Goal: Use online tool/utility: Utilize a website feature to perform a specific function

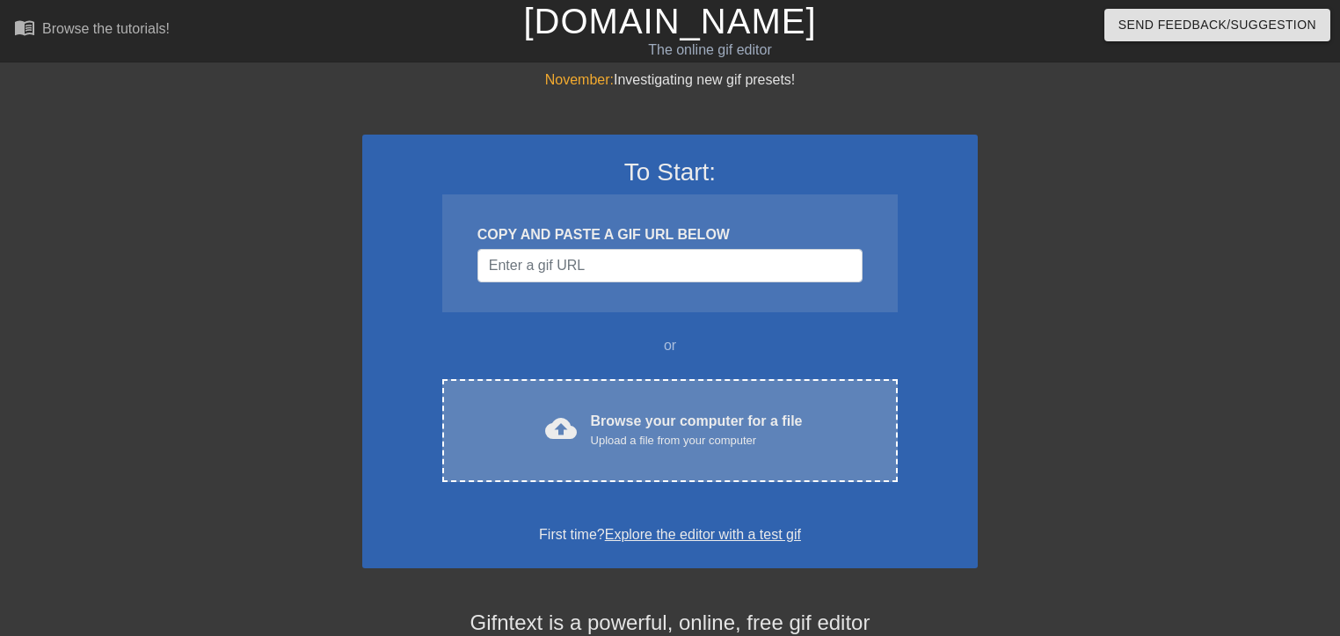
click at [733, 438] on div "Upload a file from your computer" at bounding box center [697, 441] width 212 height 18
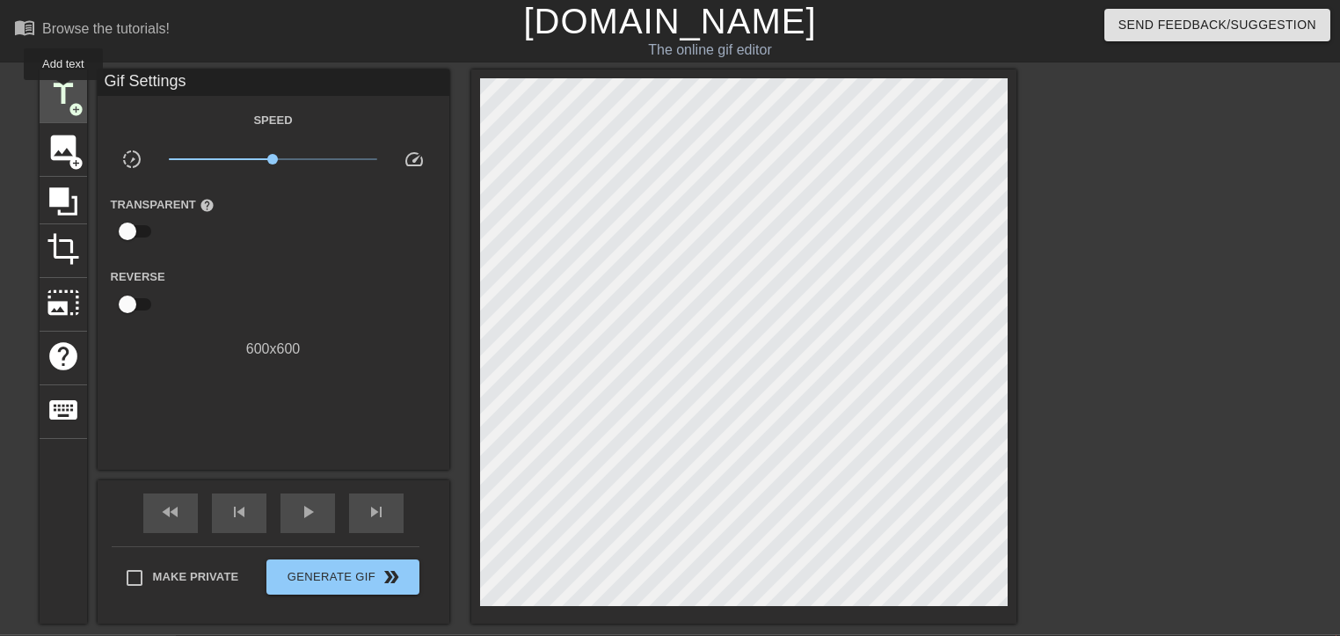
click at [63, 91] on span "title" at bounding box center [63, 93] width 33 height 33
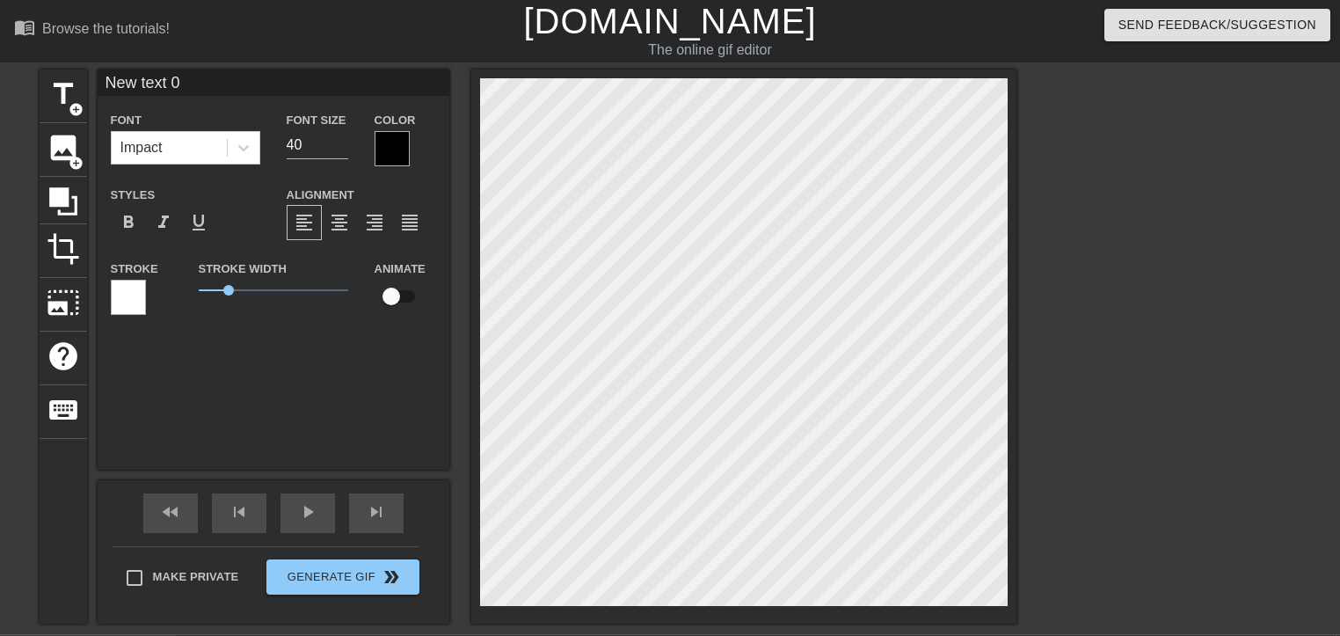
scroll to position [2, 2]
type input "New text"
type textarea "New text"
type input "New text"
type textarea "New text"
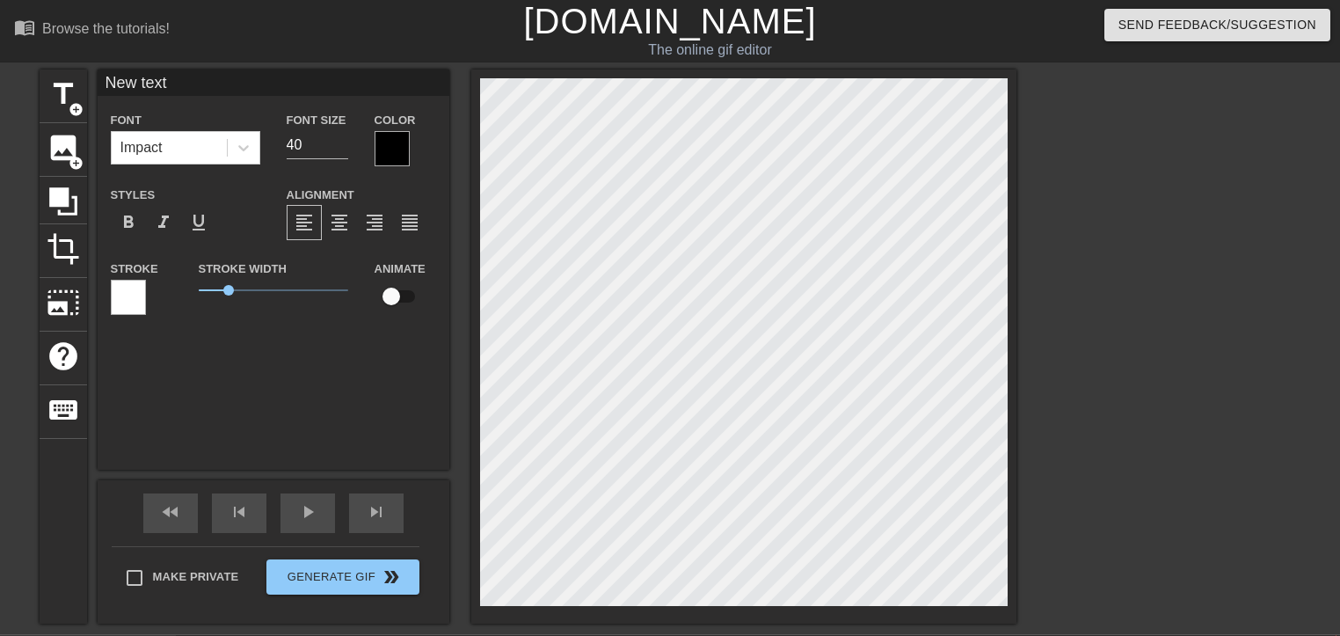
type input "New tex"
type textarea "New tex"
type input "New te"
type textarea "New te"
type input "New t"
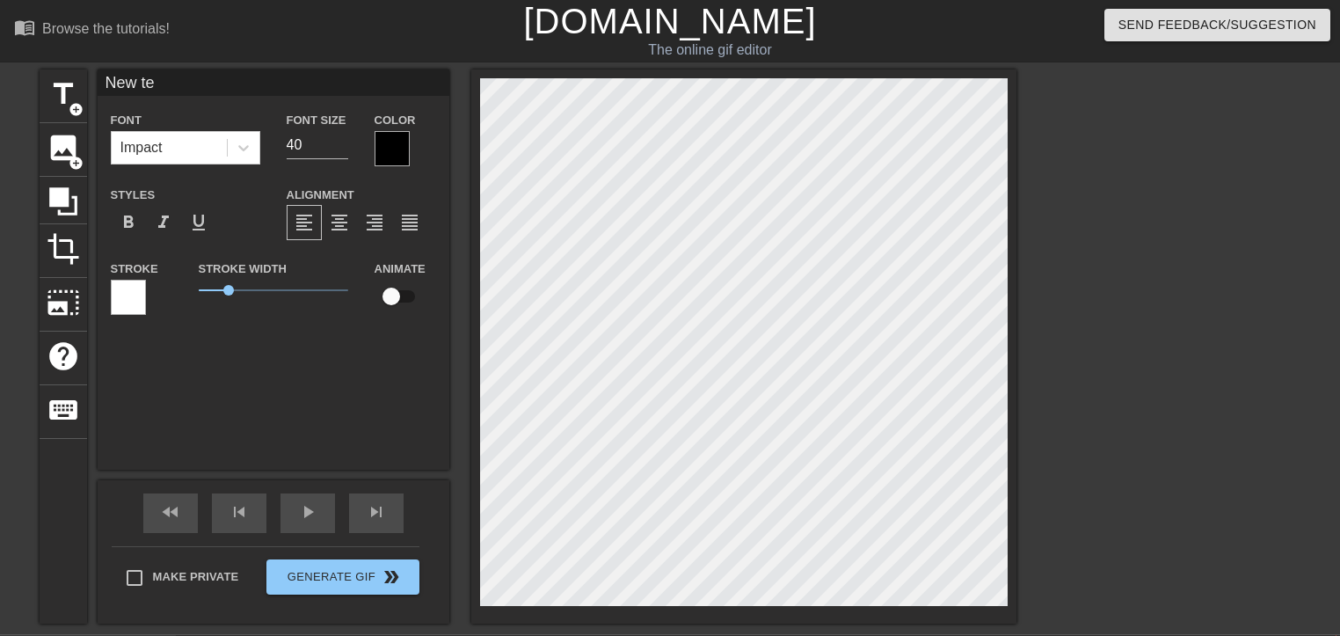
type textarea "New t"
type input "New"
type textarea "New"
type input "New"
type textarea "New"
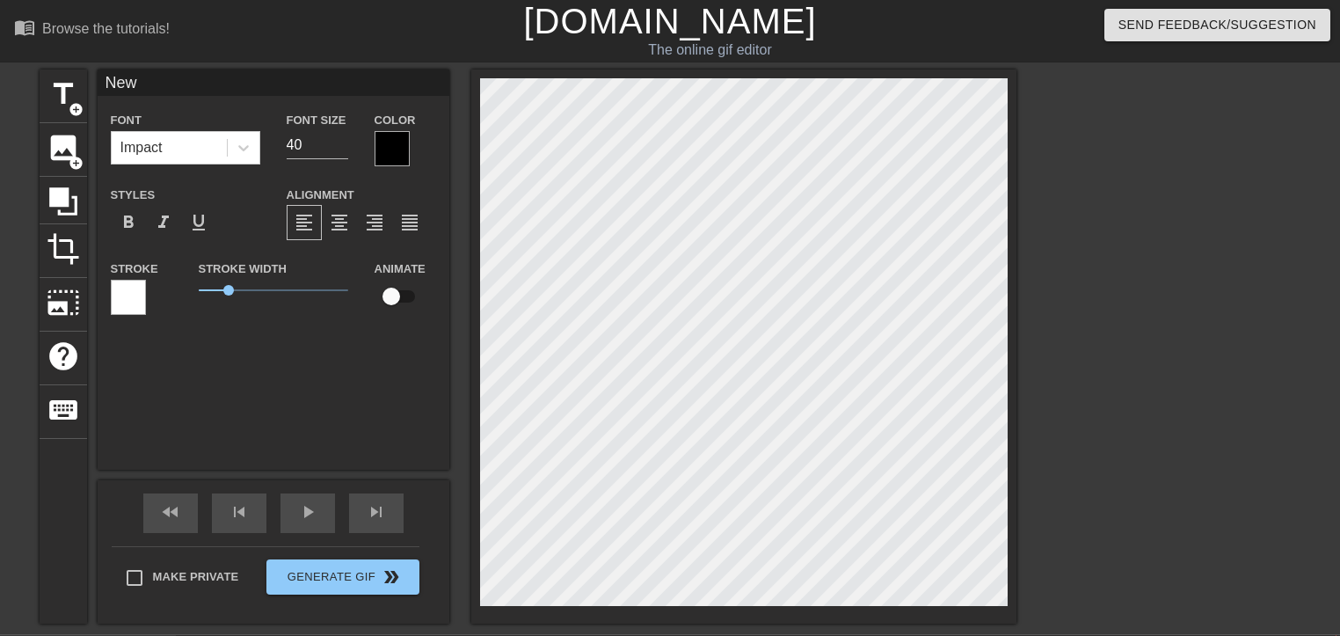
type input "Ne"
type textarea "Ne"
type input "N"
type textarea "N"
type input "М"
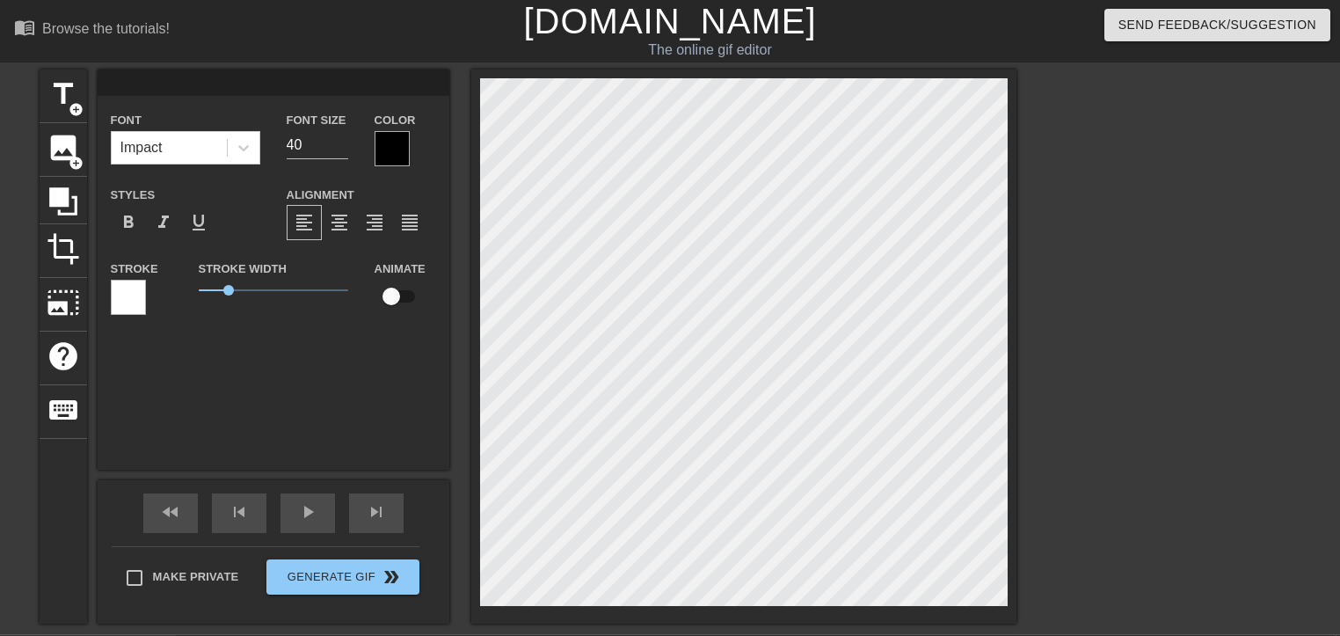
type textarea "М"
type input "Ма"
type textarea "Ма"
type input "Мар"
type textarea "Мар"
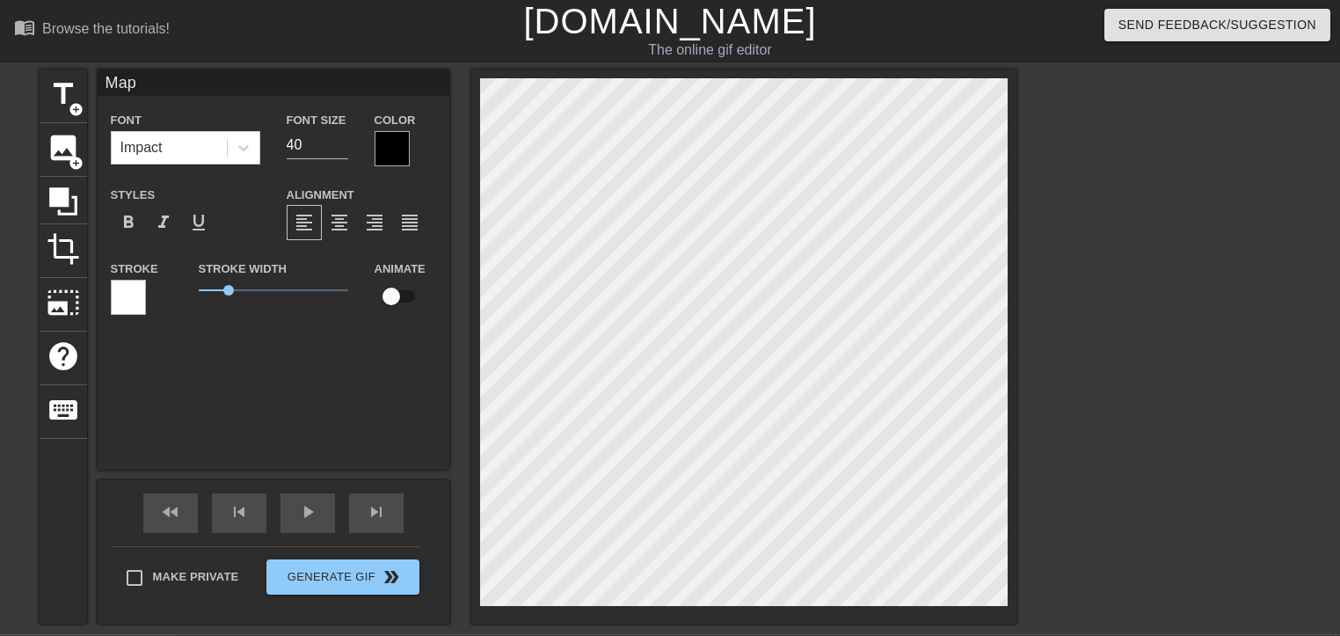
type input "[PERSON_NAME]"
type textarea "[PERSON_NAME]"
type input "[PERSON_NAME]"
type textarea "[PERSON_NAME]"
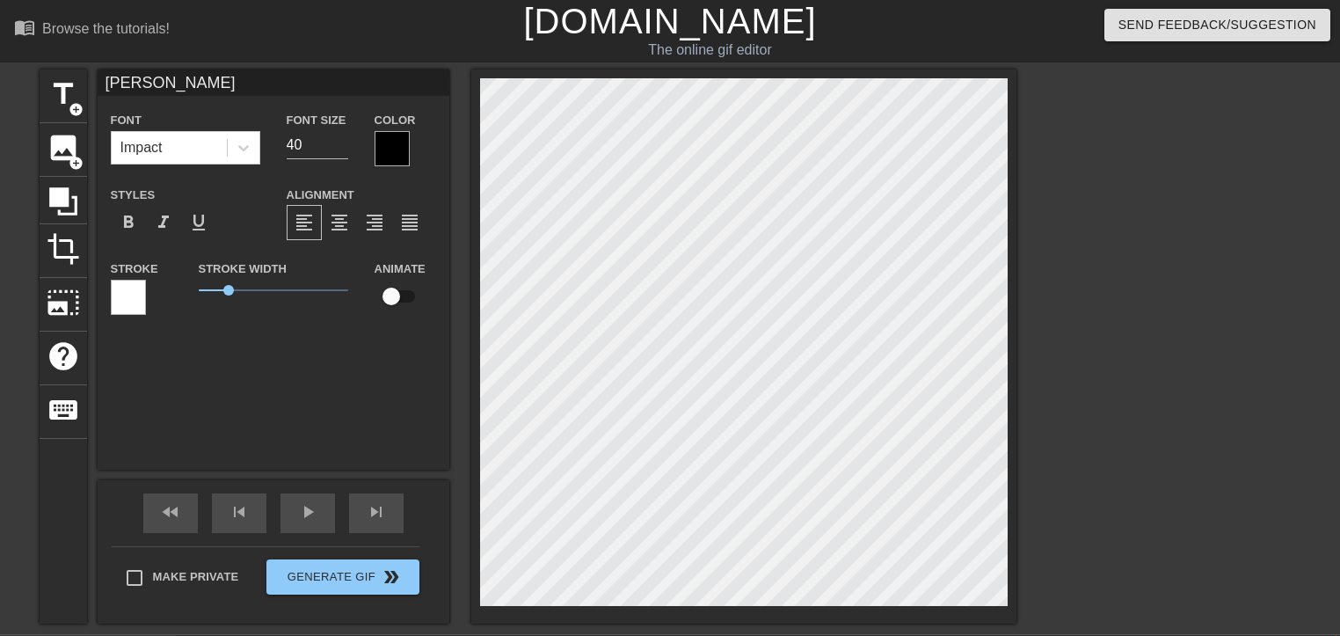
type input "[PERSON_NAME],"
type textarea "[PERSON_NAME],"
type input "[PERSON_NAME],"
type textarea "[PERSON_NAME],"
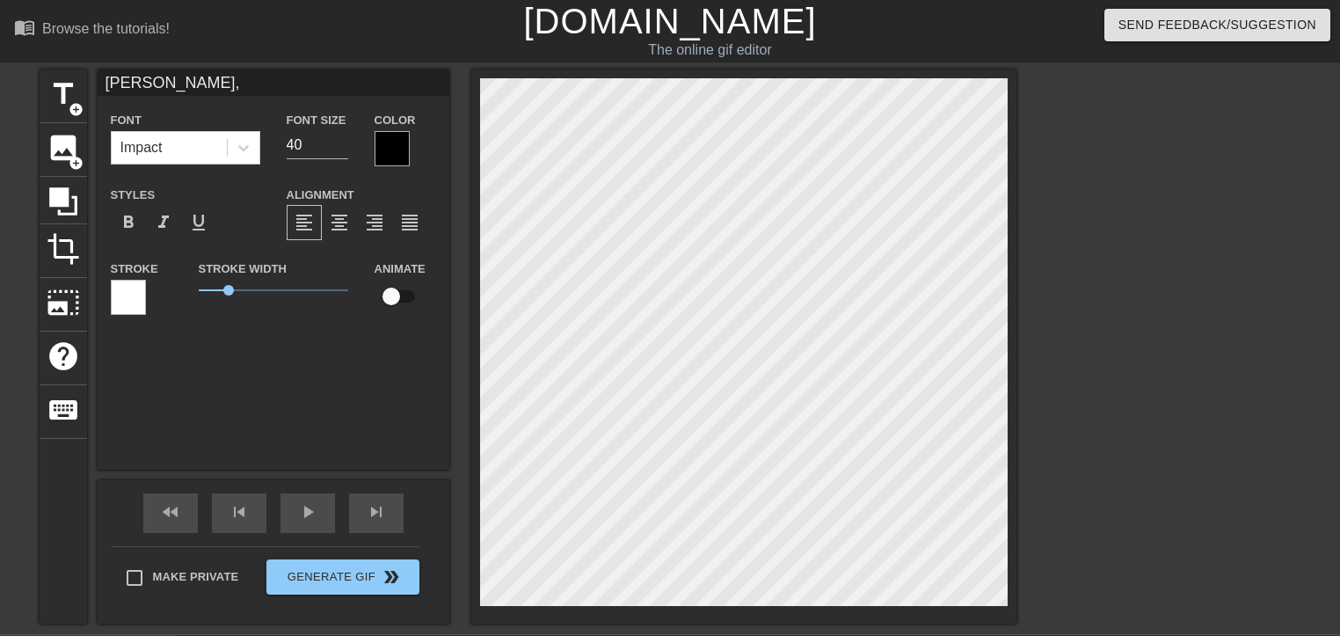
type input "[PERSON_NAME], п"
type textarea "[PERSON_NAME], п"
type input "[PERSON_NAME], по"
type textarea "[PERSON_NAME], по"
type input "[PERSON_NAME], поз"
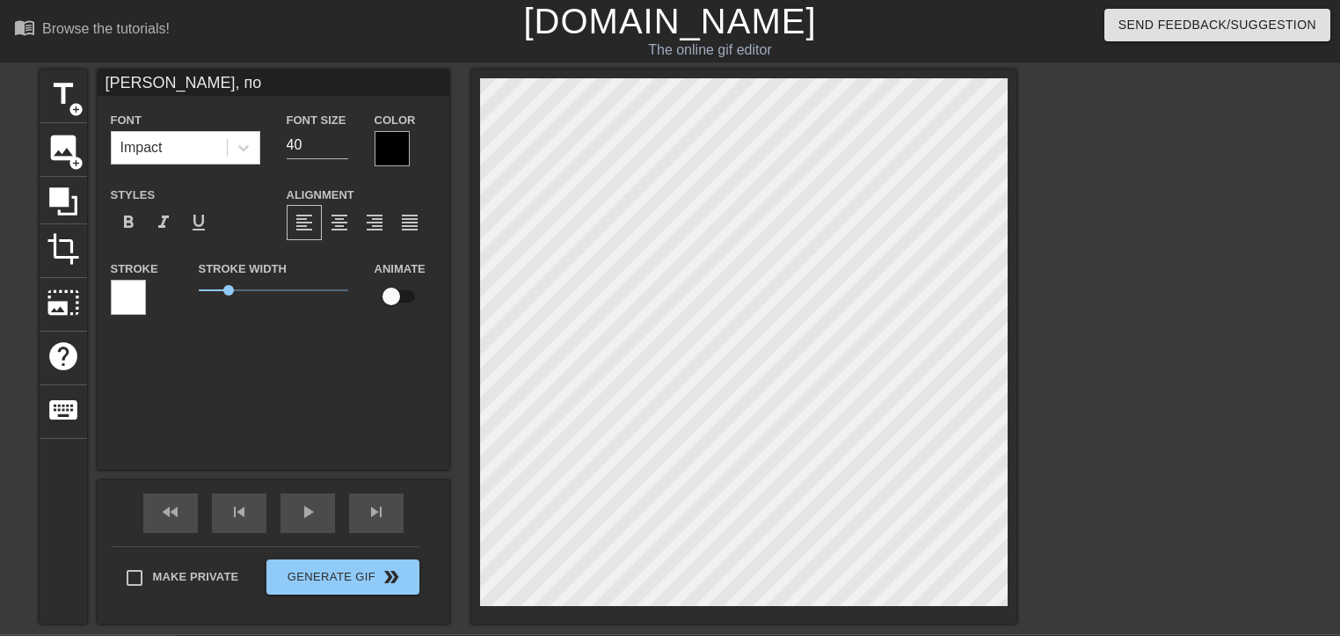
type textarea "[PERSON_NAME], поз"
type input "[PERSON_NAME], позд"
type textarea "[PERSON_NAME], позд"
type input "[PERSON_NAME], поздр"
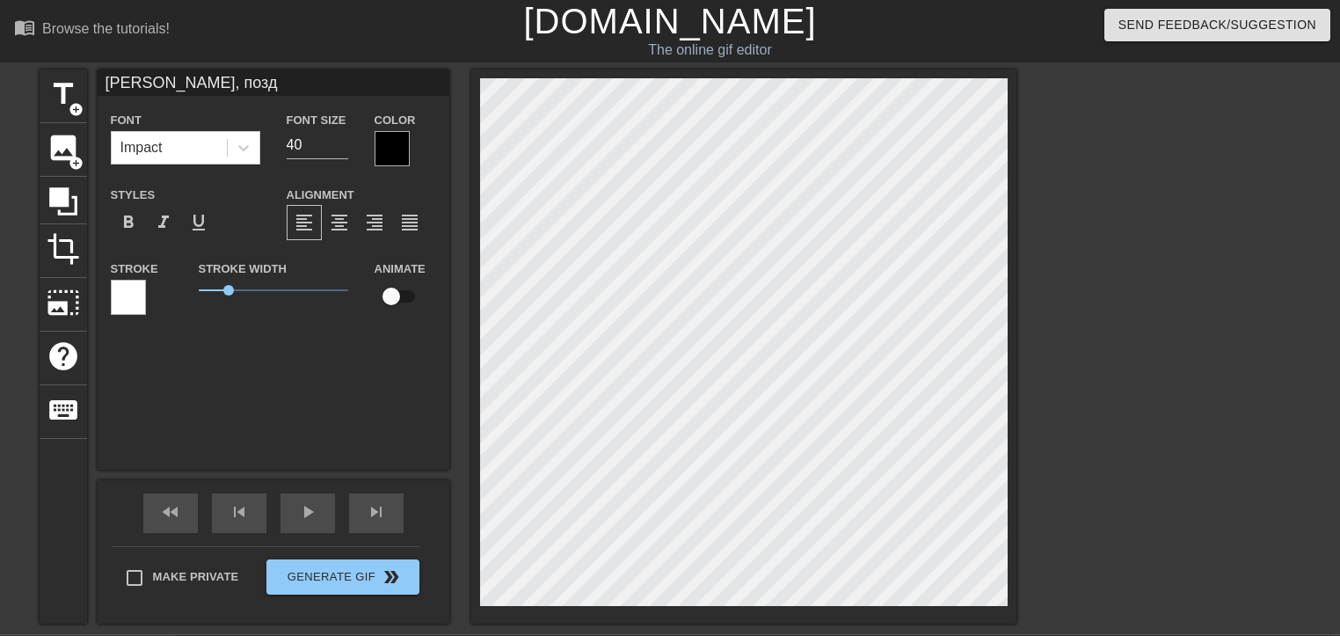
type textarea "[PERSON_NAME], поздр"
type input "[PERSON_NAME], поздра"
type textarea "[PERSON_NAME], поздра"
type input "[PERSON_NAME], поздрав"
type textarea "[PERSON_NAME], поздрав"
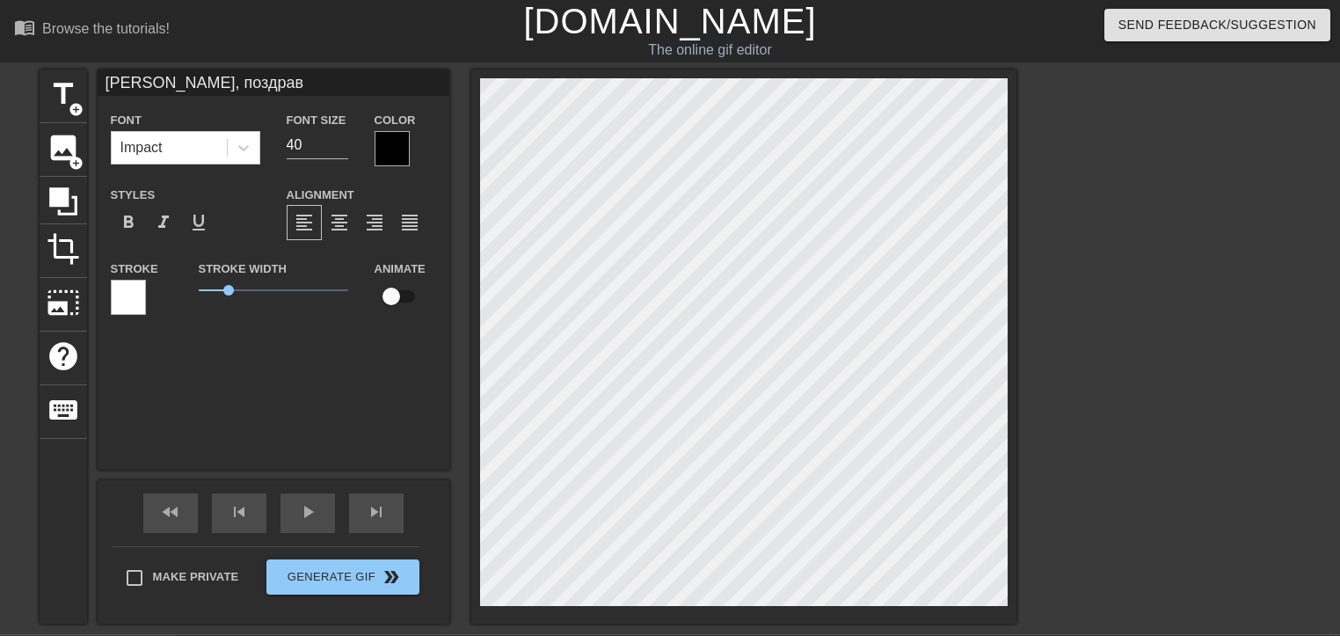
type input "[PERSON_NAME], поздравл"
type textarea "[PERSON_NAME], поздравл"
type input "[PERSON_NAME], поздравля"
type textarea "[PERSON_NAME], поздравля"
type input "[PERSON_NAME], поздравляю"
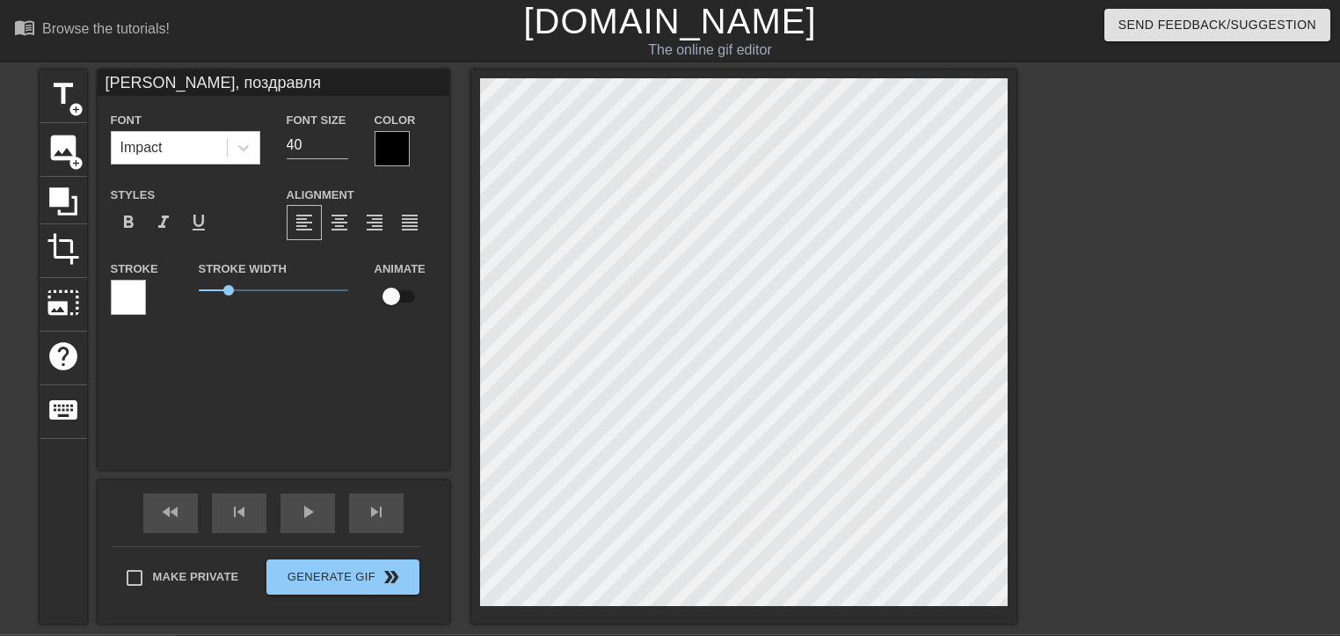
type textarea "[PERSON_NAME], поздравляю"
type input "[PERSON_NAME], поздравляю"
type textarea "[PERSON_NAME], поздравляю"
type input "[PERSON_NAME], поздравляю т"
type textarea "[PERSON_NAME], поздравляю т"
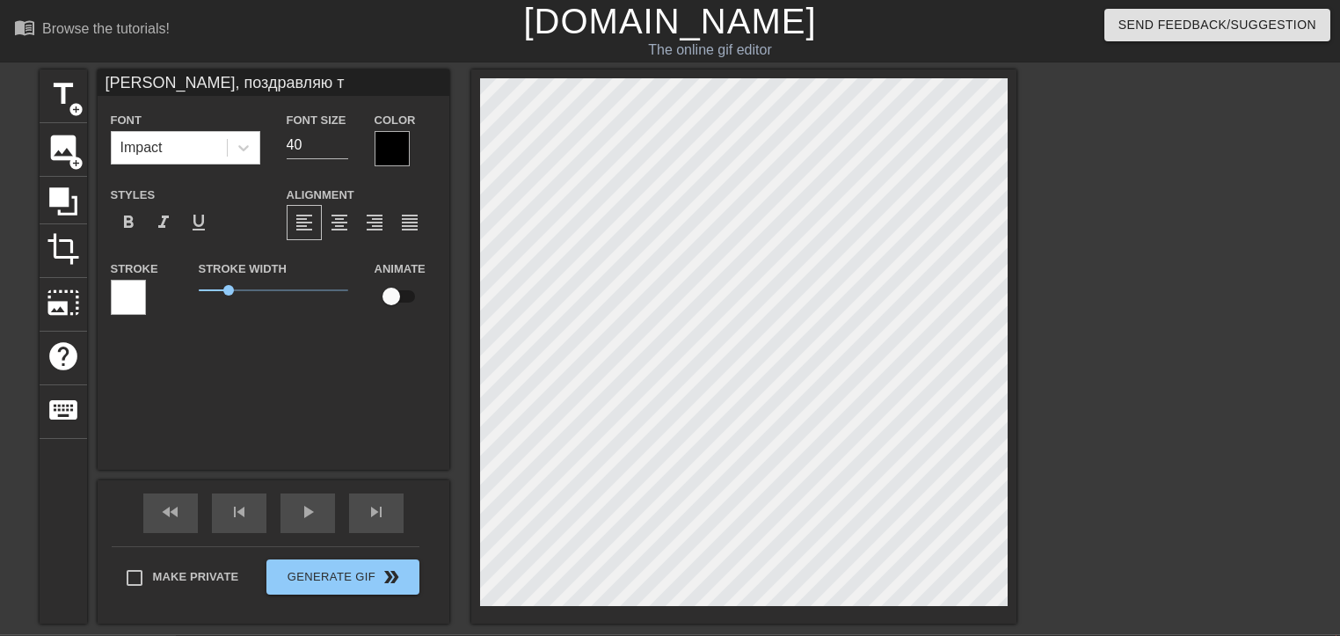
type input "[PERSON_NAME], поздравляю те"
type textarea "[PERSON_NAME], поздравляю те"
type input "[PERSON_NAME], поздравляю теб"
type textarea "[PERSON_NAME], поздравляю теб"
type input "[PERSON_NAME], поздравляю тебя"
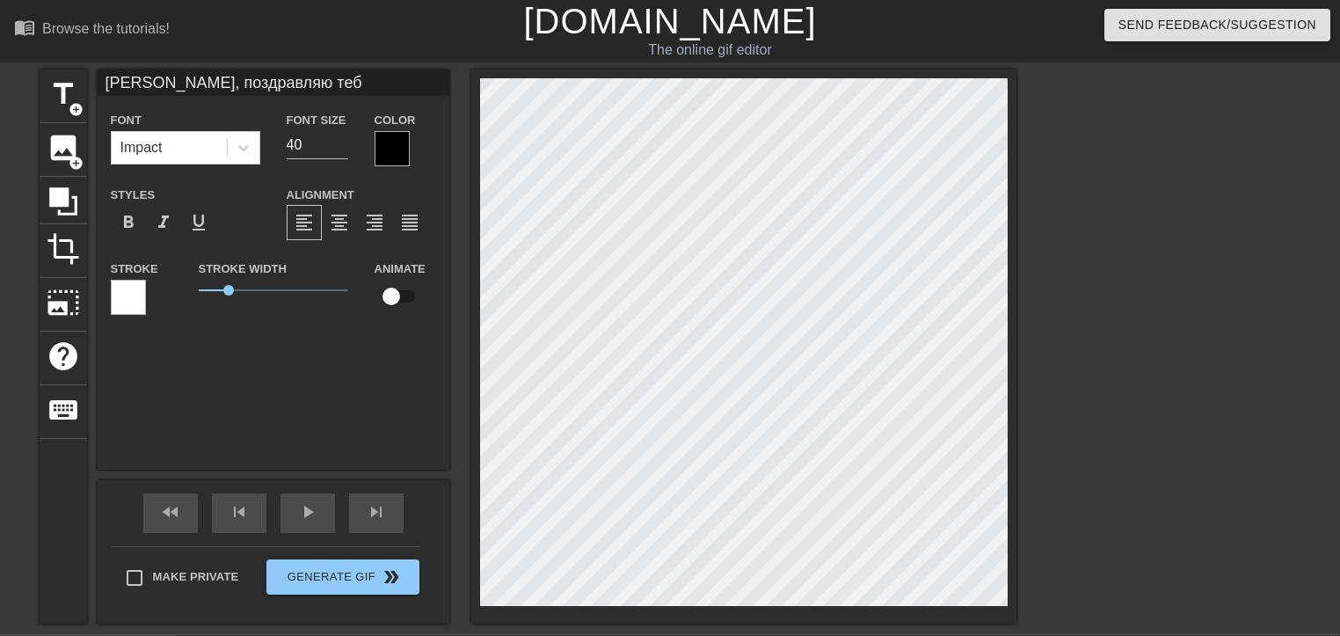
type textarea "[PERSON_NAME], поздравляю тебя"
type input "[PERSON_NAME], поздравляю тебя"
type textarea "[PERSON_NAME], поздравляю тебя"
type input "[PERSON_NAME], поздравляю тебя с"
type textarea "[PERSON_NAME], поздравляю тебя с"
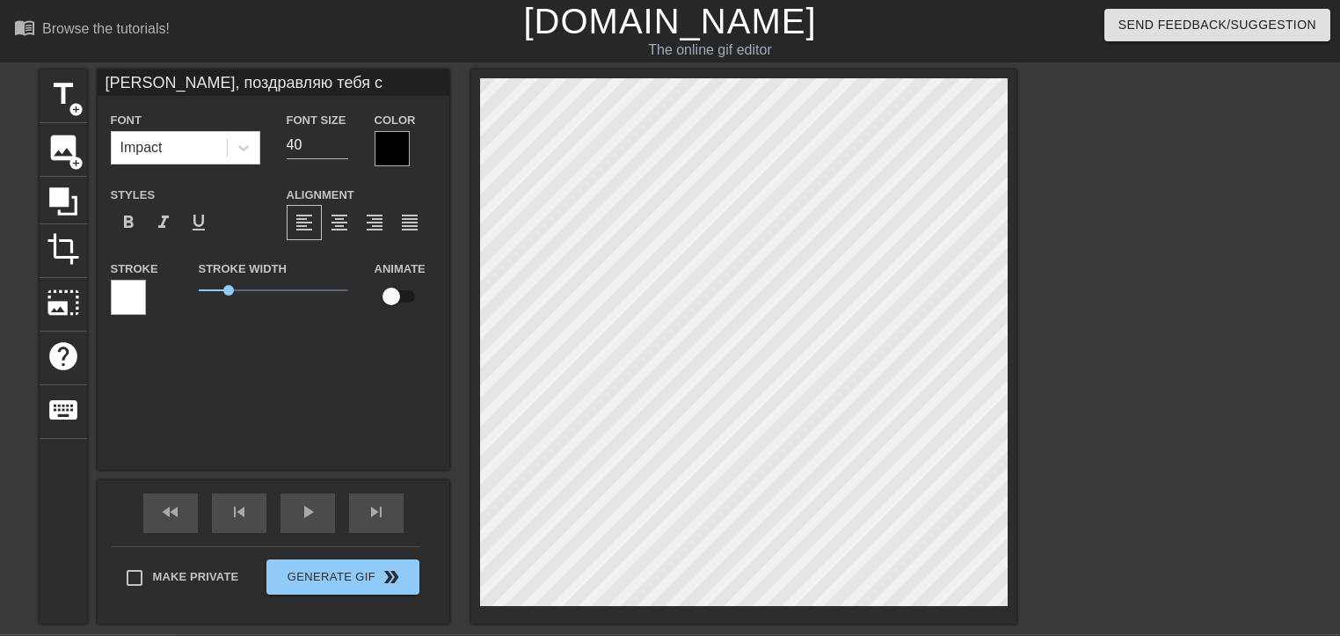
type input "[PERSON_NAME], поздравляю тебя с"
type textarea "[PERSON_NAME], поздравляю тебя с"
type input "[PERSON_NAME], поздравляю тебя с д"
type textarea "[PERSON_NAME], поздравляю тебя с д"
type input "[PERSON_NAME], поздравляю тебя с дн"
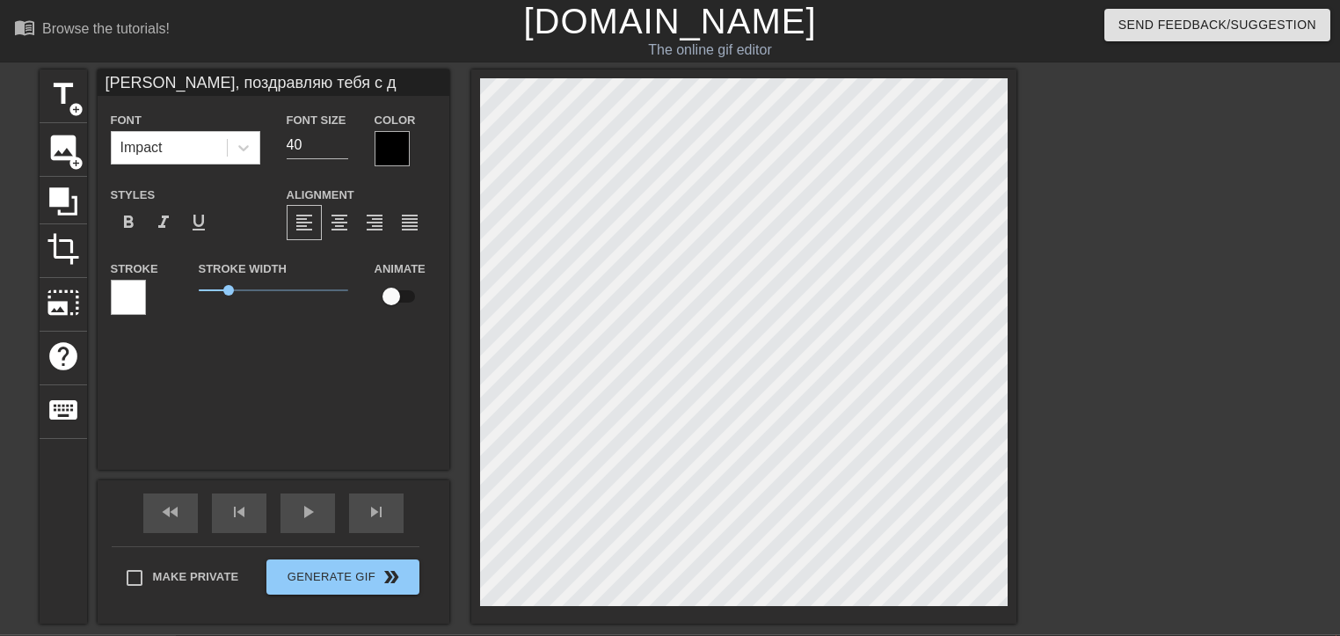
type textarea "[PERSON_NAME], поздравляю тебя с дн"
type input "[PERSON_NAME], поздравляю тебя с днё"
type textarea "[PERSON_NAME], поздравляю тебя с днё"
type input "[PERSON_NAME], поздравляю тебя с днём"
type textarea "[PERSON_NAME], поздравляю тебя с днём"
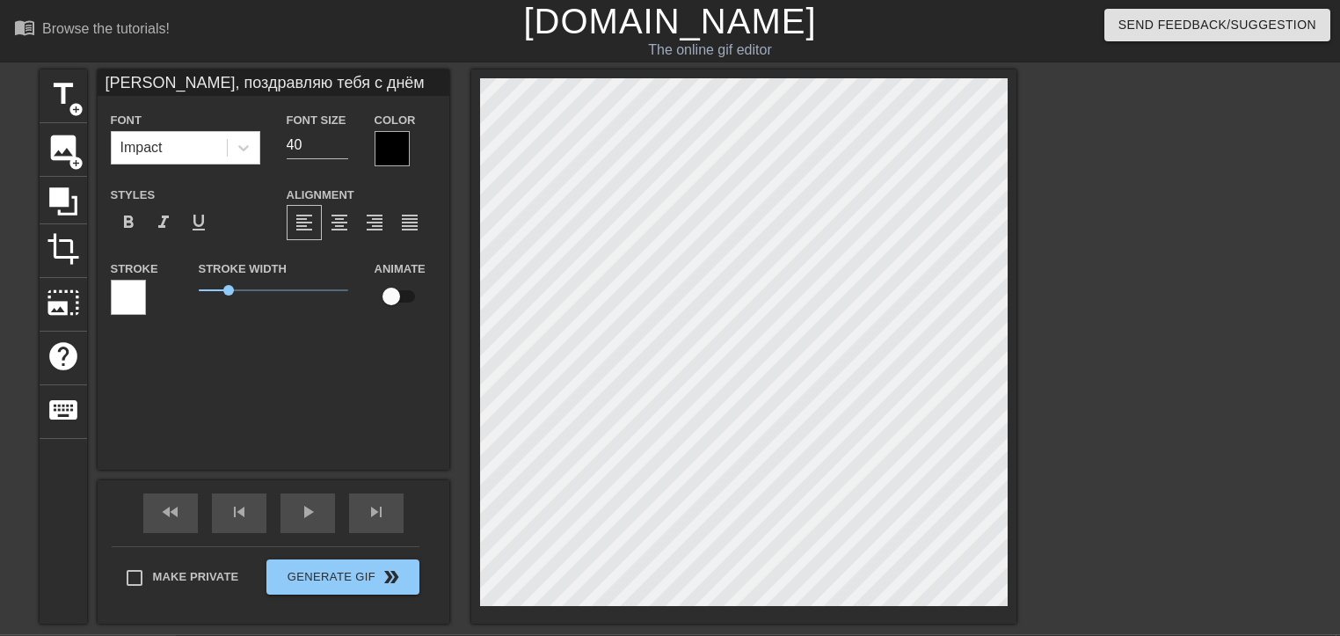
type input "[PERSON_NAME], поздравляю тебя с днём"
type textarea "[PERSON_NAME], поздравляю тебя с днём"
type input "[PERSON_NAME], поздравляю тебя с днём р"
type textarea "[PERSON_NAME], поздравляю тебя с днём р"
type input "[PERSON_NAME], поздравляю тебя с днём ро"
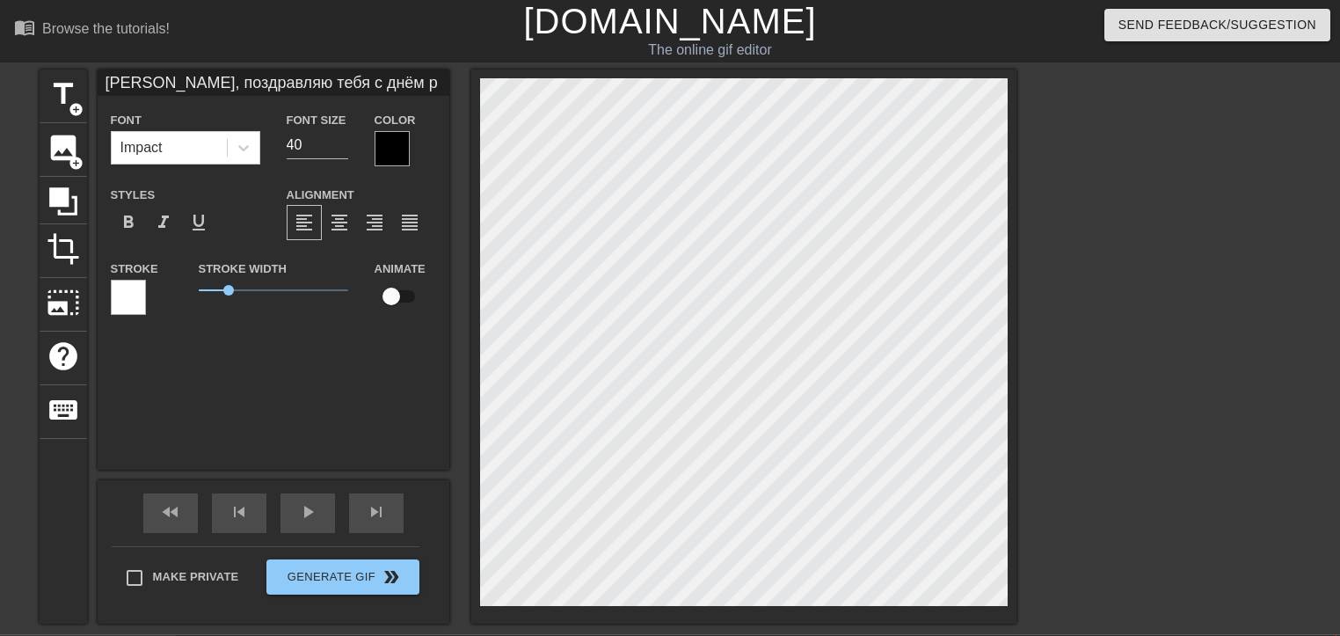
type textarea "[PERSON_NAME], поздравляю тебя с днём ро"
type input "[PERSON_NAME], поздравляю тебя с днём рож"
type textarea "[PERSON_NAME], поздравляю тебя с днём рож"
type input "[PERSON_NAME], поздравляю тебя с днём рожд"
type textarea "[PERSON_NAME], поздравляю тебя с днём рожд"
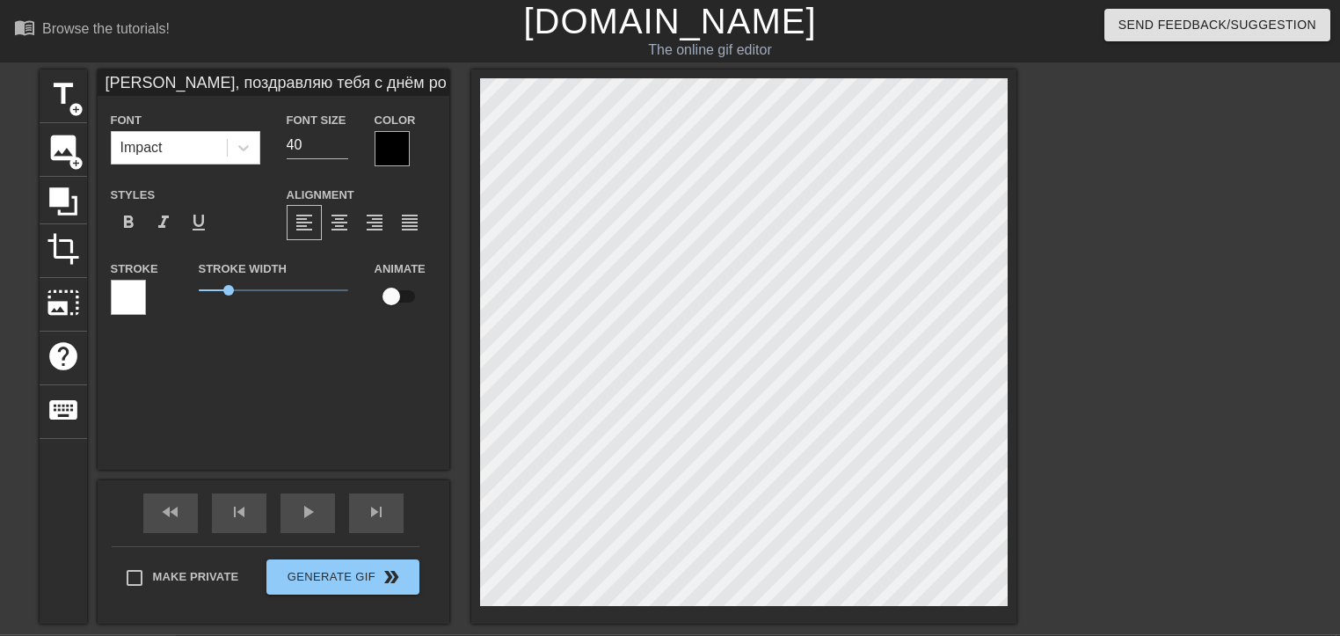
type input "[PERSON_NAME], поздравляю тебя с днём рожде"
type textarea "[PERSON_NAME], поздравляю тебя с днём рожде"
type input "[PERSON_NAME], поздравляю тебя с днём рожден"
type textarea "[PERSON_NAME], поздравляю тебя с днём рожден"
type input "[PERSON_NAME], поздравляю тебя с днём рождени"
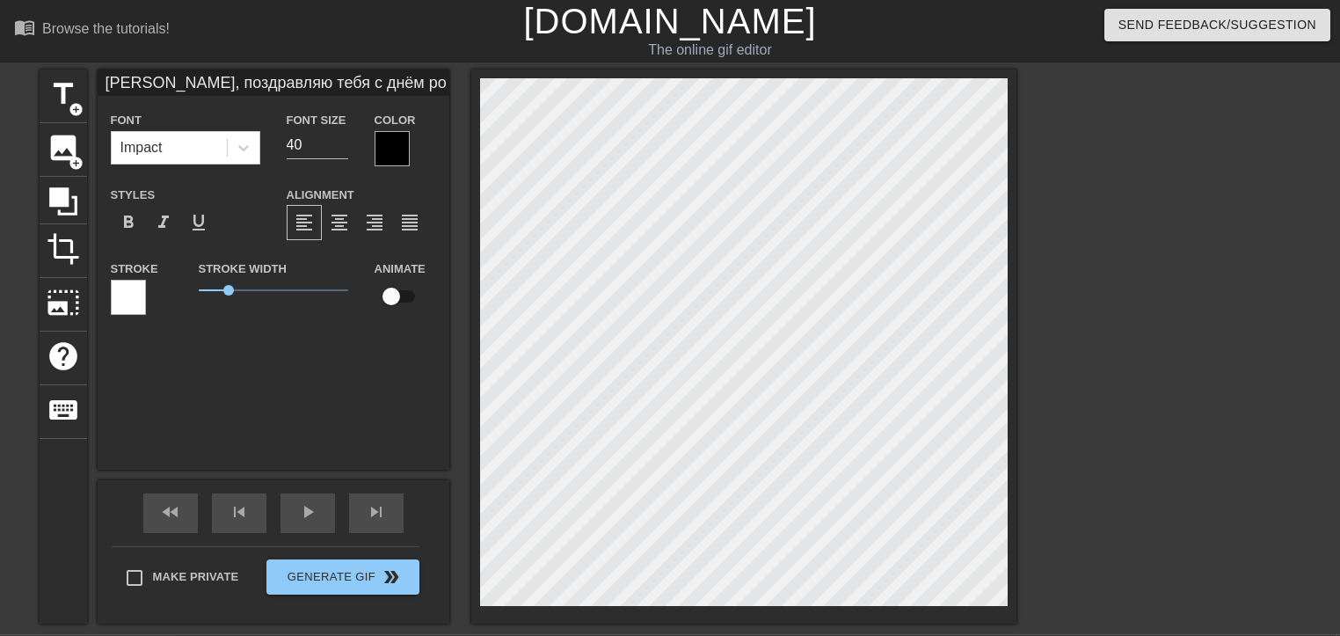
type textarea "[PERSON_NAME], поздравляю тебя с днём рождени"
type input "[PERSON_NAME], поздравляю тебя с днём рождения"
type textarea "[PERSON_NAME], поздравляю тебя с днём рождения"
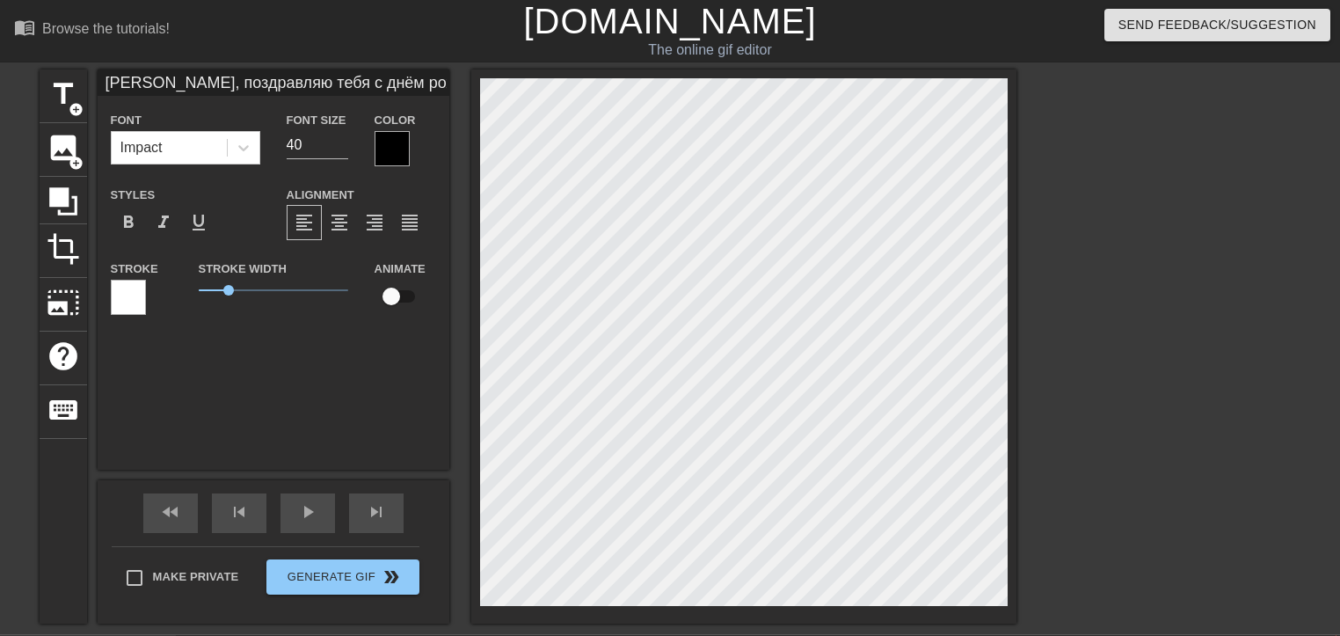
type input "[PERSON_NAME], поздравляю тебя с нём рождения"
type textarea "[PERSON_NAME], поздравляю тебя с нём рождения"
type input "[PERSON_NAME], поздравляю тебя с Днём рождения"
type textarea "[PERSON_NAME], поздравляю тебя с Днём рождения"
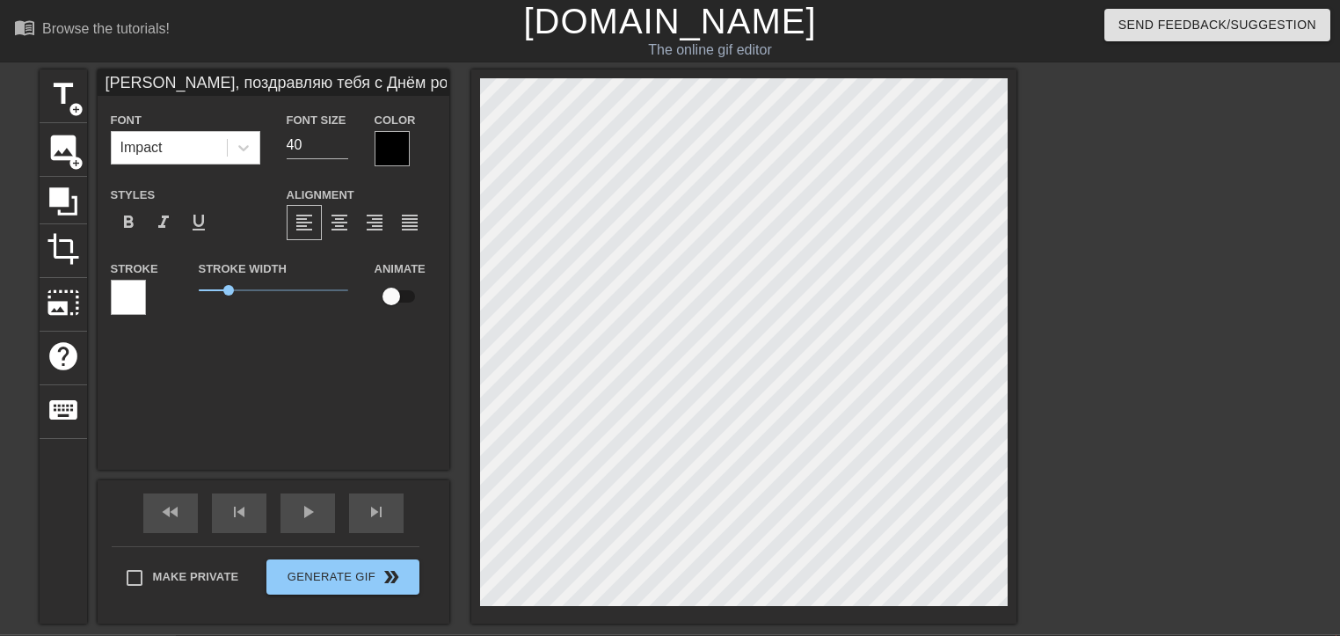
type input "[PERSON_NAME], поздравляю тебя с Днём ождения"
type textarea "[PERSON_NAME], поздравляю тебя с Днём ождения"
type input "[PERSON_NAME], поздравляю тебя с Днём рождения"
type textarea "[PERSON_NAME], поздравляю тебя с Днём рождения"
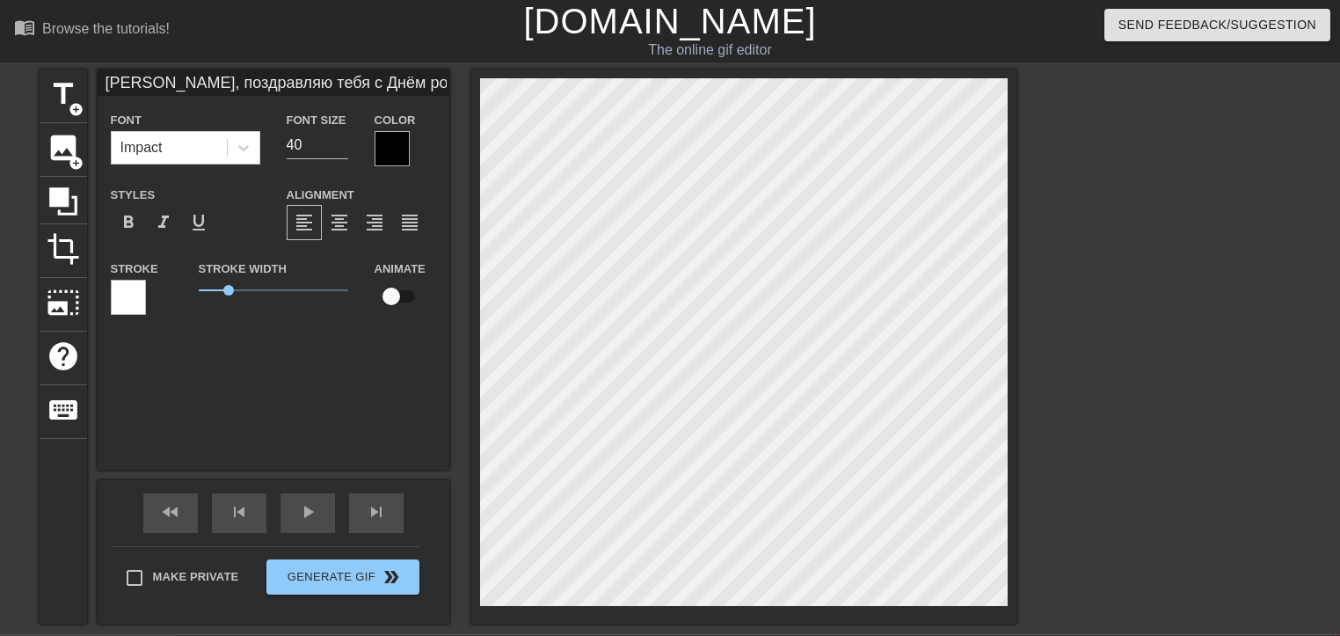
type input "[PERSON_NAME], поздравляю тебя с Днём рождения!"
type textarea "[PERSON_NAME], поздравляю тебя с Днём рождения!"
type input "[PERSON_NAME], поздравляю тебя с Днём рождения!!"
type textarea "[PERSON_NAME], поздравляю тебя с Днём рождения!!"
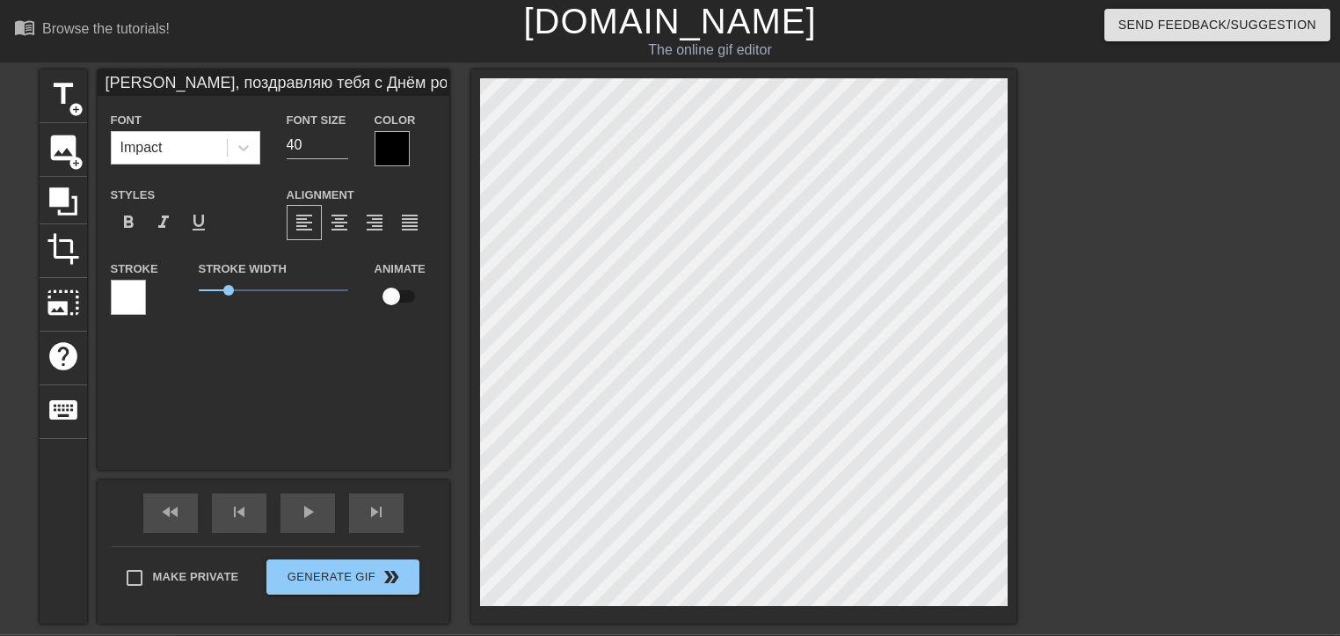
type input "[PERSON_NAME], поздравляю тебя с Днём рождения!!!"
type textarea "[PERSON_NAME], поздравляю тебя с Днём рождения!!!"
type input "[PERSON_NAME], поздравляю тебя с Днём рождения!!!"
type textarea "[PERSON_NAME], поздравляю тебя с Днём рождения!!!"
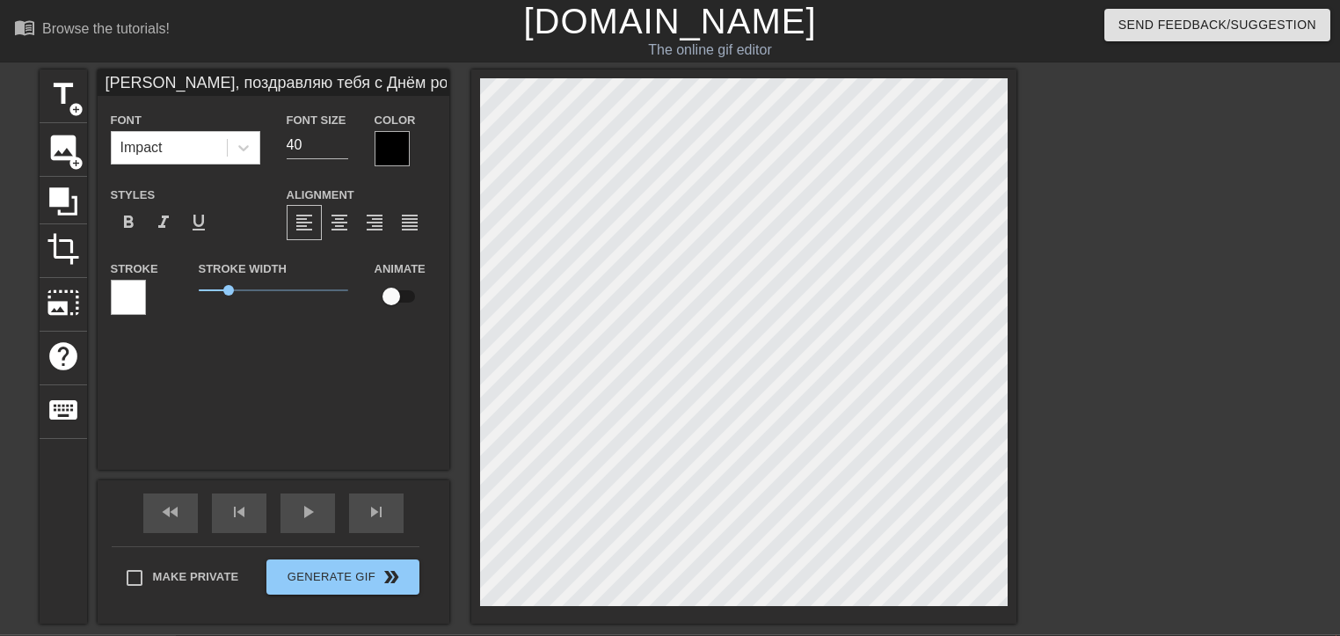
type input "[PERSON_NAME], поздравляю тебя с Днём рождения!!!Ж"
type textarea "[PERSON_NAME], поздравляю тебя с Днём рождения!!! Ж"
type input "[PERSON_NAME], поздравляю тебя с Днём рождения!!!Же"
type textarea "[PERSON_NAME], поздравляю тебя с Днём рождения!!! Же"
type input "[PERSON_NAME], поздравляю тебя с Днём рождения!!!Жел"
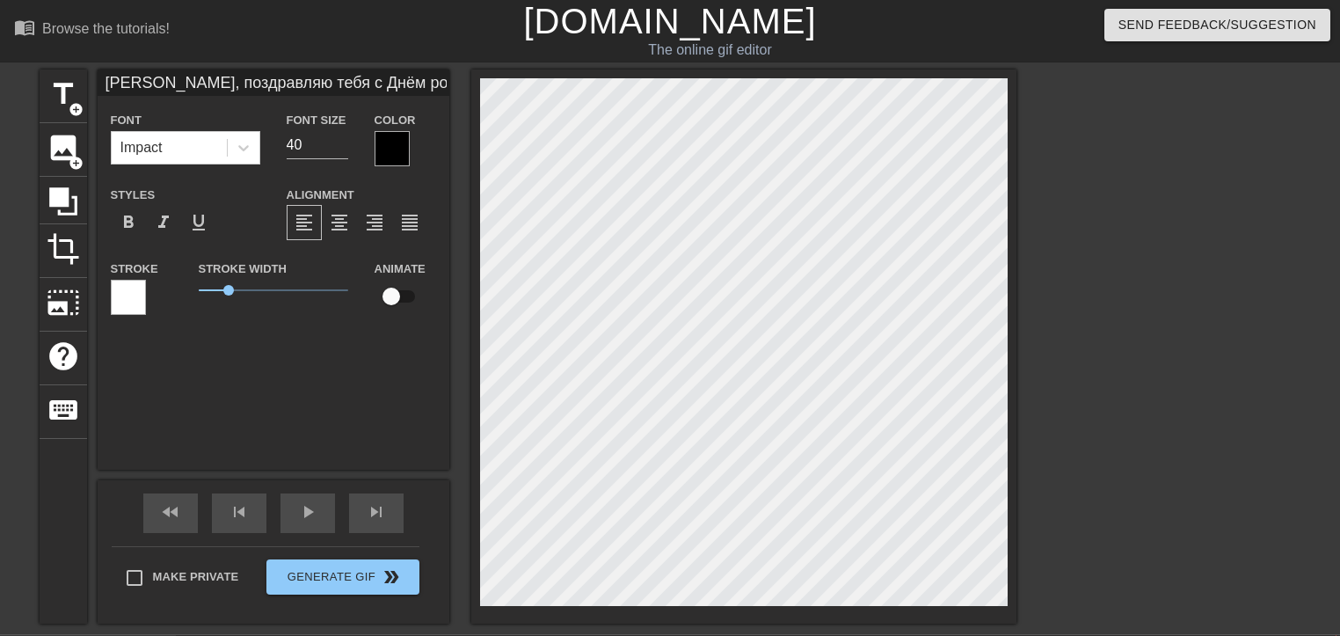
type textarea "[PERSON_NAME], поздравляю тебя с Днём рождения!!! Жел"
type input "[PERSON_NAME], поздравляю тебя с Днём рождения!!!Жела"
type textarea "[PERSON_NAME], поздравляю тебя с Днём рождения!!! Жела"
click at [341, 223] on span "format_align_center" at bounding box center [339, 222] width 21 height 21
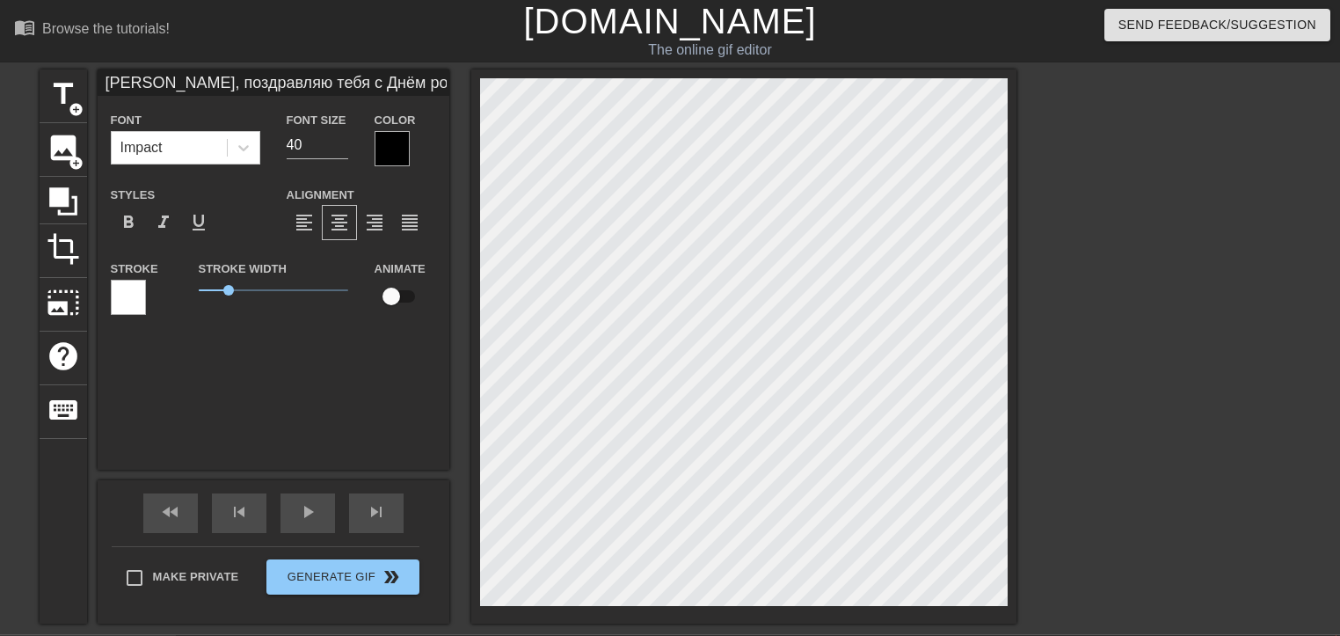
type input "[PERSON_NAME], поздравляю тебя с Днём рождения!!!Желаю"
type textarea "[PERSON_NAME], поздравляю тебя с Днём рождения!!! Желаю"
type input "[PERSON_NAME], поздравляю тебя с Днём рождения!!!Желаю"
type textarea "[PERSON_NAME], поздравляю тебя с Днём рождения!!! Желаю"
type input "[PERSON_NAME], поздравляю тебя с Днём рождения!!!Желаю с"
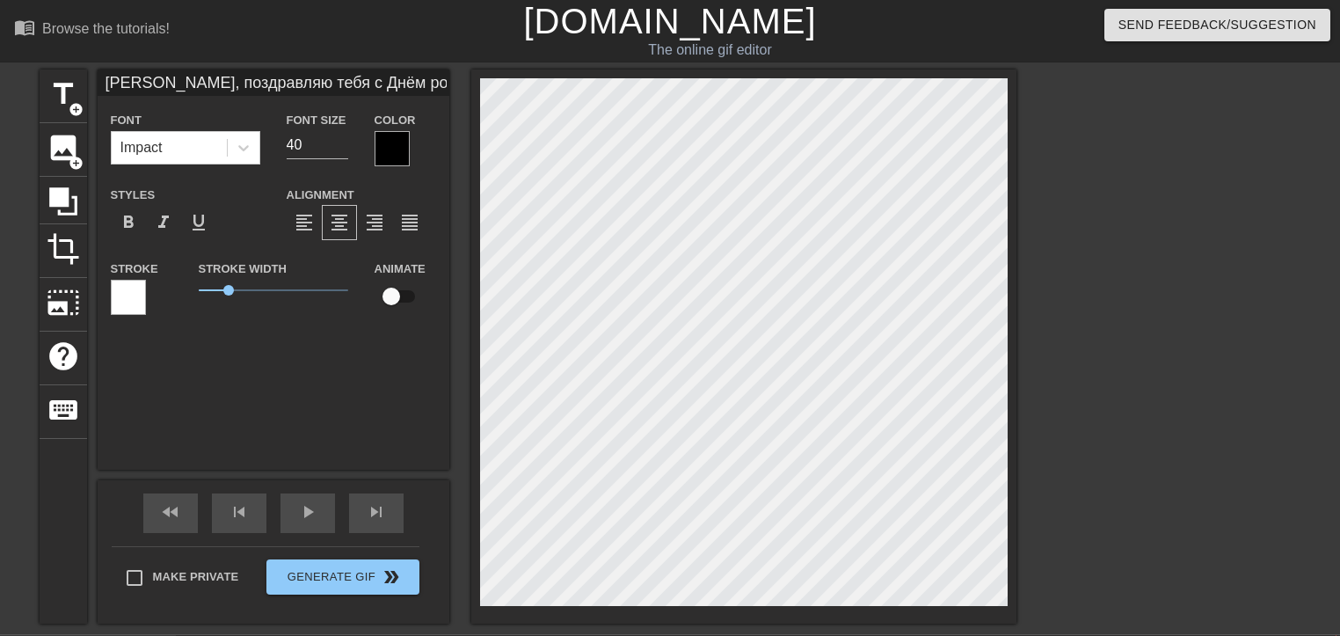
type textarea "[PERSON_NAME], поздравляю тебя с Днём рождения!!! Желаю с"
type input "[PERSON_NAME], поздравляю тебя с Днём рождения!!!Желаю сч"
type textarea "[PERSON_NAME], поздравляю тебя с Днём рождения!!! Желаю сч"
type input "[PERSON_NAME], поздравляю тебя с Днём рождения!!!Желаю сча"
type textarea "[PERSON_NAME], поздравляю тебя с Днём рождения!!! Желаю сча"
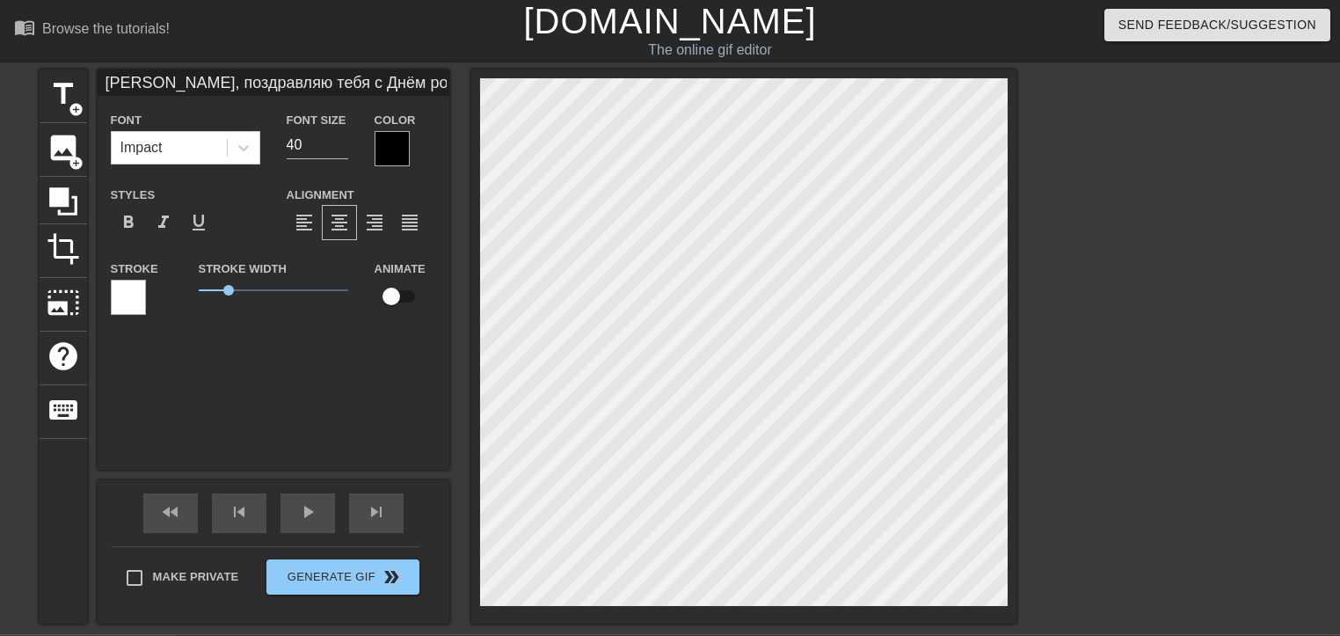
type input "[PERSON_NAME], поздравляю тебя с Днём рождения!!!Желаю счас"
type textarea "[PERSON_NAME], поздравляю тебя с Днём рождения!!! Желаю счас"
type input "[PERSON_NAME], поздравляю тебя с Днём рождения!!!Желаю счаст"
type textarea "[PERSON_NAME], поздравляю тебя с Днём рождения!!! Желаю счаст"
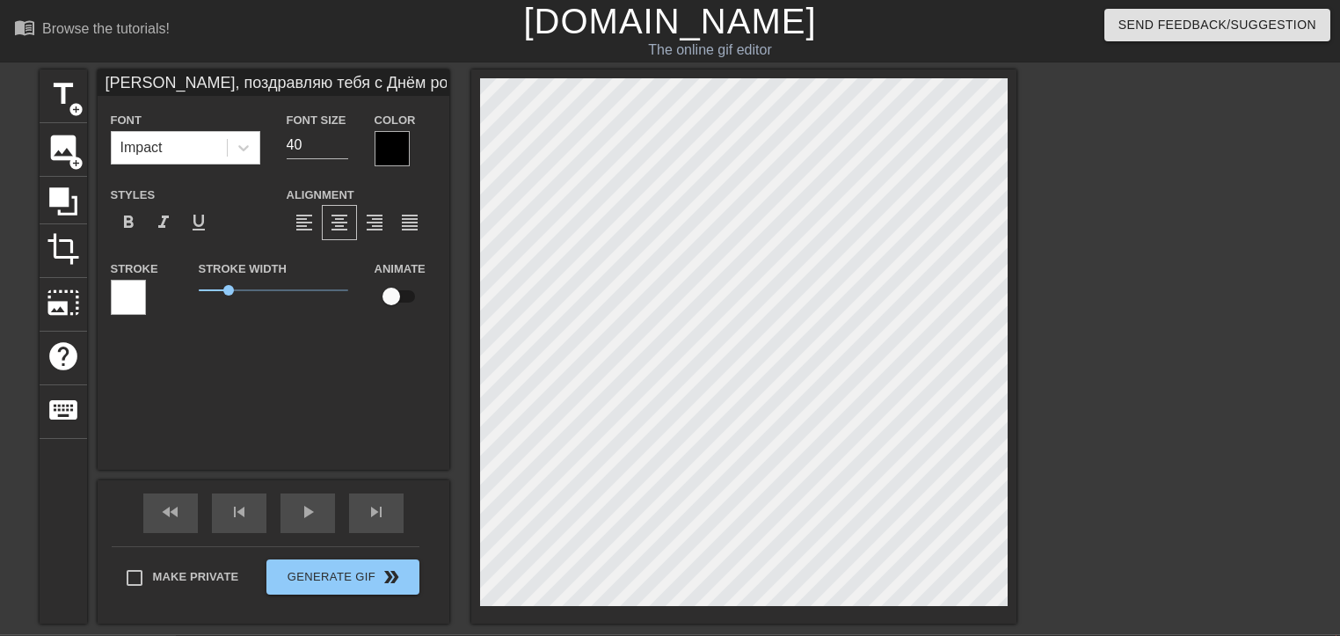
type input "[PERSON_NAME], поздравляю тебя с Днём рождения!!!Желаю счастя"
type textarea "[PERSON_NAME], поздравляю тебя с Днём рождения!!! Желаю счастя"
type input "[PERSON_NAME], поздравляю тебя с Днём рождения!!!Желаю счастя"
type textarea "[PERSON_NAME], поздравляю тебя с Днём рождения!!! Желаю счастя"
type input "[PERSON_NAME], поздравляю тебя с Днём рождения!!!Желаю счастя"
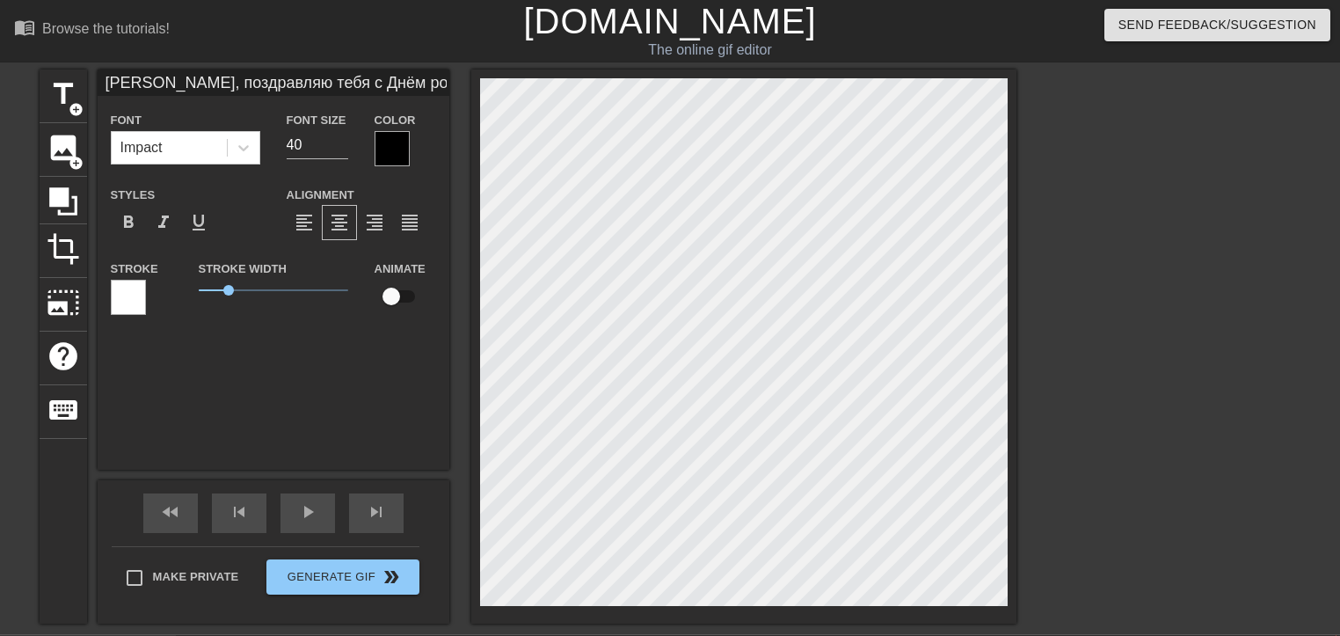
type textarea "[PERSON_NAME], поздравляю тебя с Днём рождения!!! Желаю счастя"
type input "[PERSON_NAME], поздравляю тебя с Днём рождения!!!Желаю счастя,"
type textarea "[PERSON_NAME], поздравляю тебя с Днём рождения!!! Желаю счастя,"
type input "[PERSON_NAME], поздравляю тебя с Днём рождения!!!Желаю счастя,"
type textarea "[PERSON_NAME], поздравляю тебя с Днём рождения!!! Желаю счастя,"
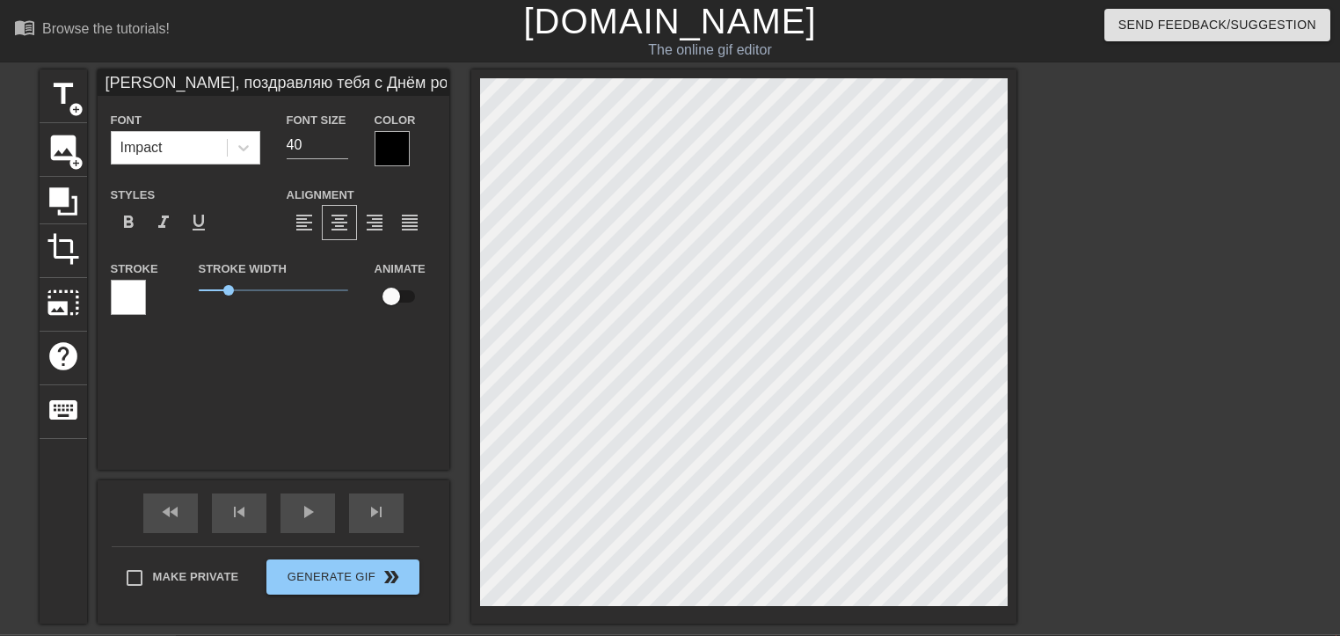
type input "[PERSON_NAME], поздравляю тебя с Днём рождения!!!Желаю счастя, у"
type textarea "[PERSON_NAME], поздравляю тебя с Днём рождения!!! Желаю счастя, у"
type input "[PERSON_NAME], поздравляю тебя с Днём рождения!!!Желаю счастя, ус"
type textarea "[PERSON_NAME], поздравляю тебя с Днём рождения!!! Желаю счастя, ус"
type input "[PERSON_NAME], поздравляю тебя с Днём рождения!!!Желаю счастя, усп"
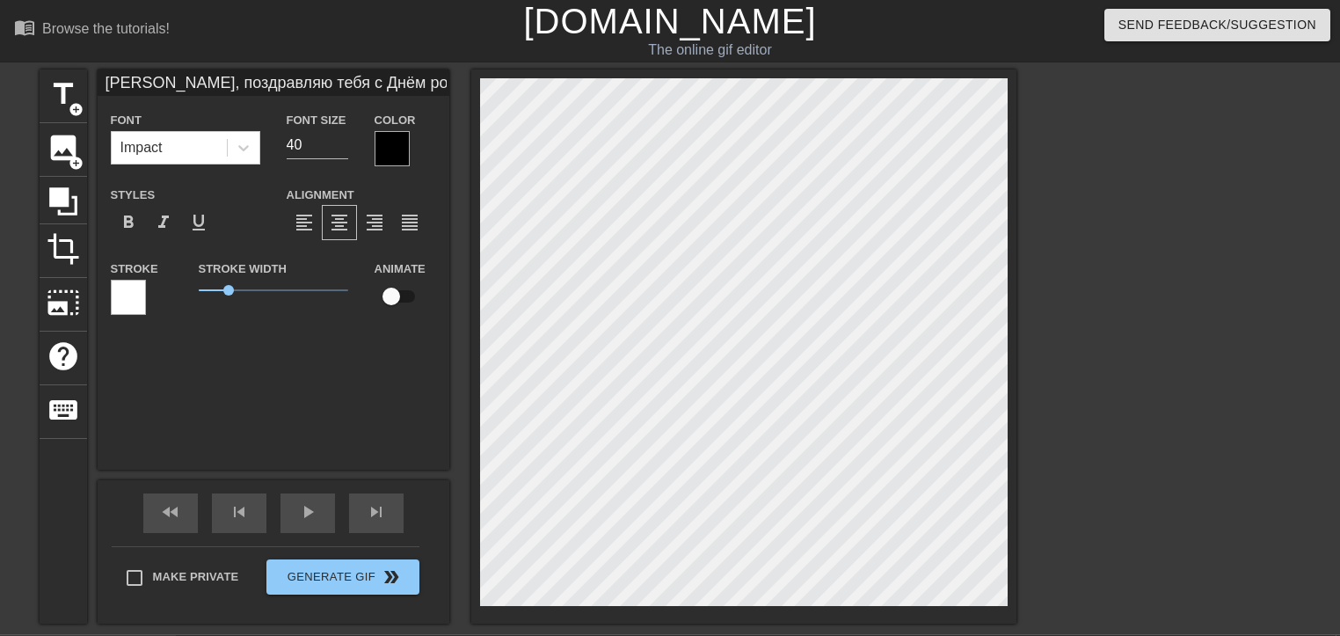
type textarea "[PERSON_NAME], поздравляю тебя с Днём рождения!!! Желаю счастя, усп"
type input "[PERSON_NAME], поздравляю тебя с Днём рождения!!!Желаю счастя, успе"
type textarea "[PERSON_NAME], поздравляю тебя с Днём рождения!!! Желаю счастя, успе"
type input "[PERSON_NAME], поздравляю тебя с Днём рождения!!!Желаю счастя, успех"
type textarea "[PERSON_NAME], поздравляю тебя с Днём рождения!!! Желаю счастя, успех"
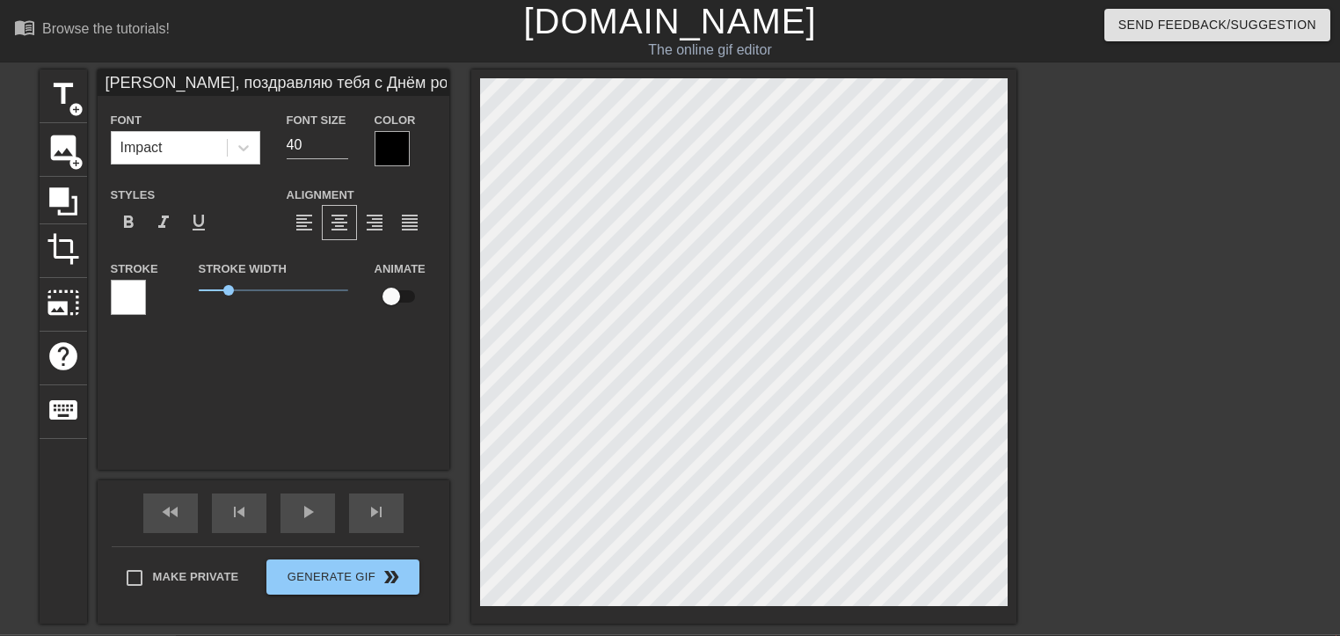
type input "[PERSON_NAME], поздравляю тебя с Днём рождения!!!Желаю счастя, успехо"
type textarea "[PERSON_NAME], поздравляю тебя с Днём рождения!!! Желаю счастя, успехо"
type input "[PERSON_NAME], поздравляю тебя с Днём рождения!!!Желаю счастя, успехов"
type textarea "[PERSON_NAME], поздравляю тебя с Днём рождения!!! Желаю счастя, успехов"
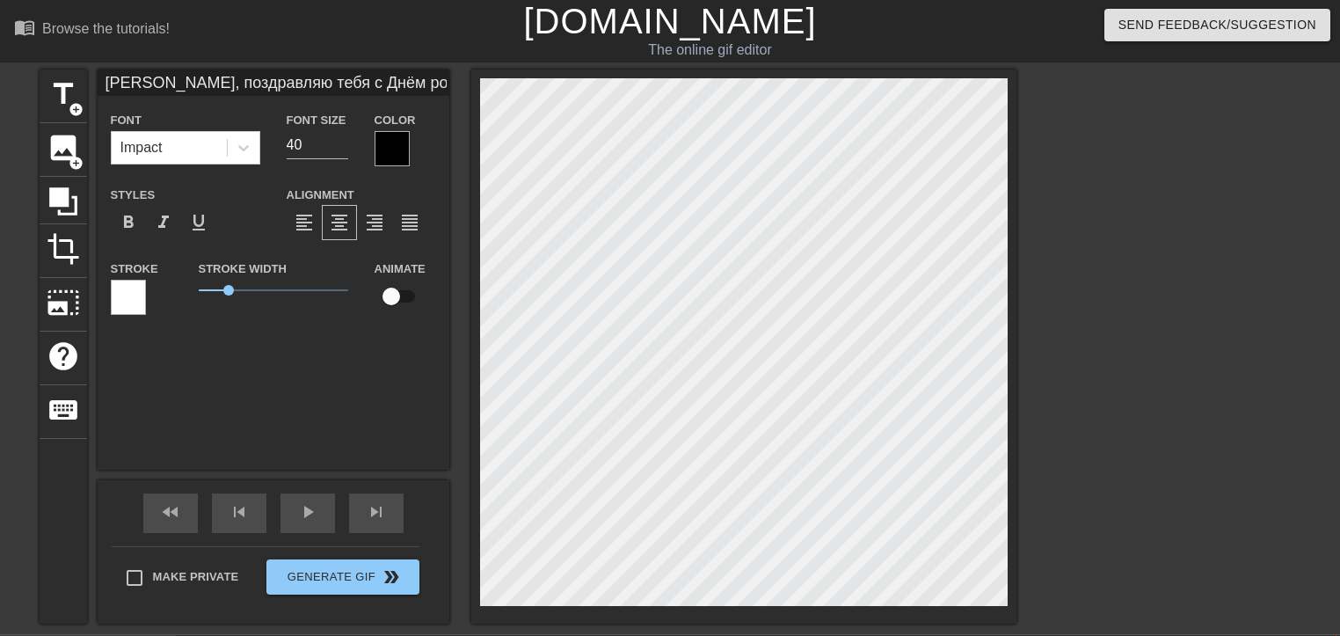
type input "[PERSON_NAME], поздравляю тебя с Днём рождения!!!Желаю счастя, успехов,"
type textarea "[PERSON_NAME], поздравляю тебя с Днём рождения!!! Желаю счастя, успехов,"
type input "[PERSON_NAME], поздравляю тебя с Днём рождения!!!Желаю счастя, успехов,"
type textarea "[PERSON_NAME], поздравляю тебя с Днём рождения!!! Желаю счастя, успехов,"
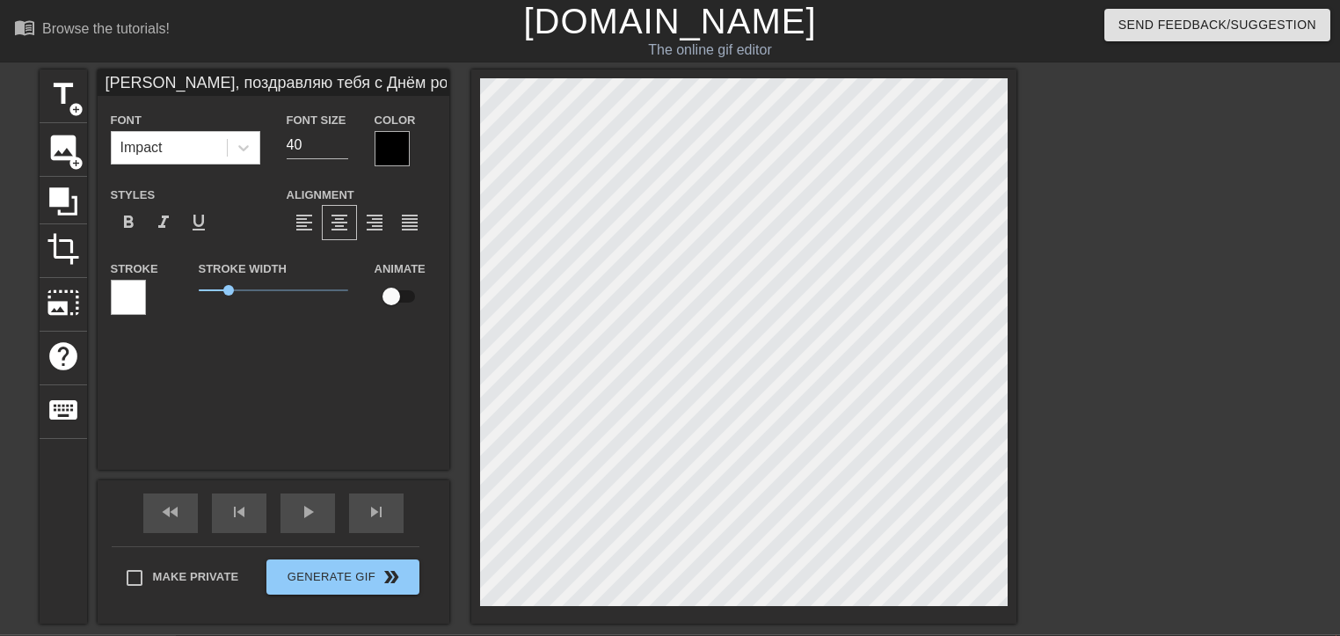
type input "[PERSON_NAME], поздравляю тебя с Днём рождения!!!Желаю счастья, успехов,"
type textarea "[PERSON_NAME], поздравляю тебя с Днём рождения!!! Желаю счастья, успехов,"
type input "[PERSON_NAME], поздравляю тебя с Днём рождения!!!Желаю счастья, успехова,"
type textarea "[PERSON_NAME], поздравляю тебя с Днём рождения!!! Желаю счастья, успехова,"
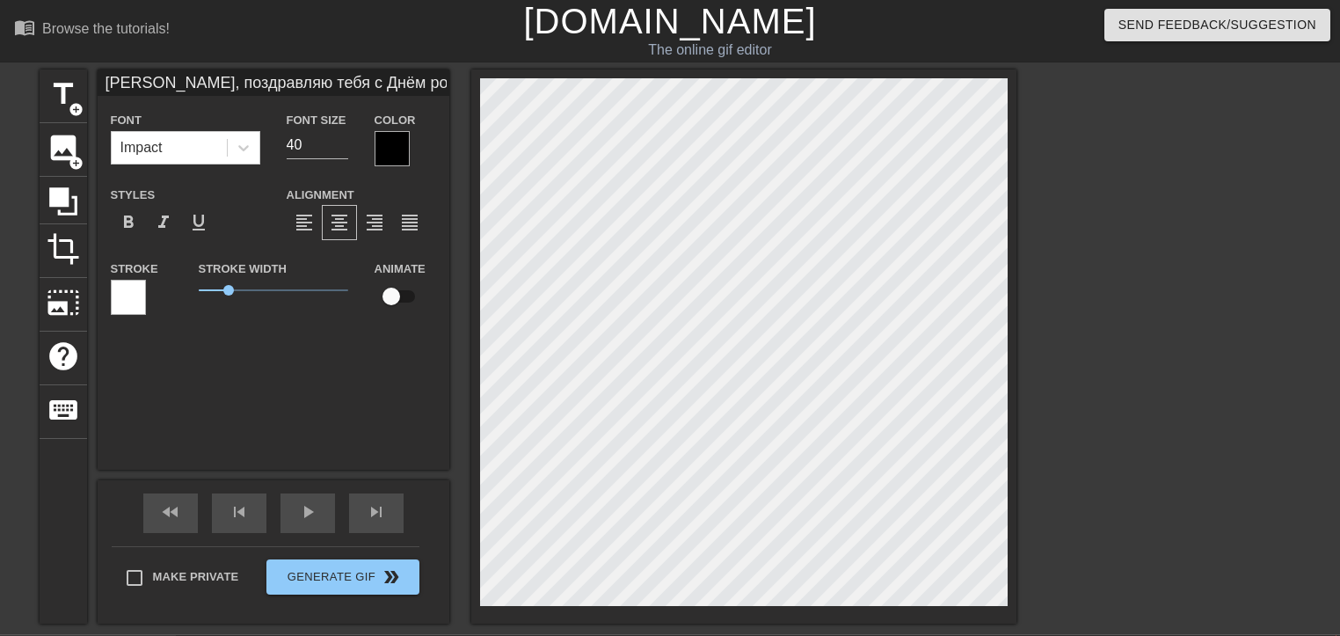
type input "[PERSON_NAME], поздравляю тебя с Днём рождения!!!Желаю счастья, успехов,"
type textarea "[PERSON_NAME], поздравляю тебя с Днём рождения!!! Желаю счастья, успехов,"
type input "[PERSON_NAME], поздравляю тебя с Днём рождения!!!Желаю счастья, успехов, у"
type textarea "[PERSON_NAME], поздравляю тебя с Днём рождения!!! Желаю счастья, успехов, у"
type input "[PERSON_NAME], поздравляю тебя с Днём рождения!!!Желаю счастья, успехов, уд"
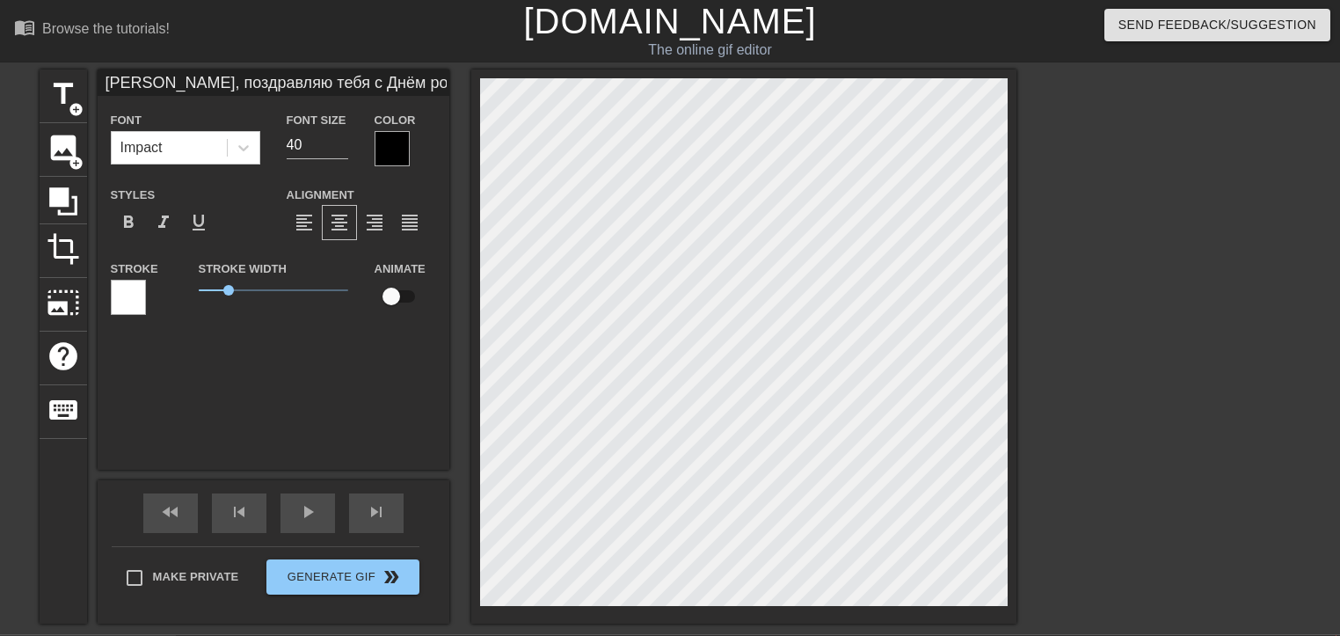
type textarea "[PERSON_NAME], поздравляю тебя с Днём рождения!!! Желаю счастья, успехов, уд"
type input "[PERSON_NAME], поздравляю тебя с Днём рождения!!!Желаю счастья, успехов, уда"
type textarea "[PERSON_NAME], поздравляю тебя с Днём рождения!!! Желаю счастья, успехов, уда"
type input "[PERSON_NAME], поздравляю тебя с Днём рождения!!!Желаю счастья, успехов, удач"
type textarea "[PERSON_NAME], поздравляю тебя с Днём рождения!!! Желаю счастья, успехов, удач"
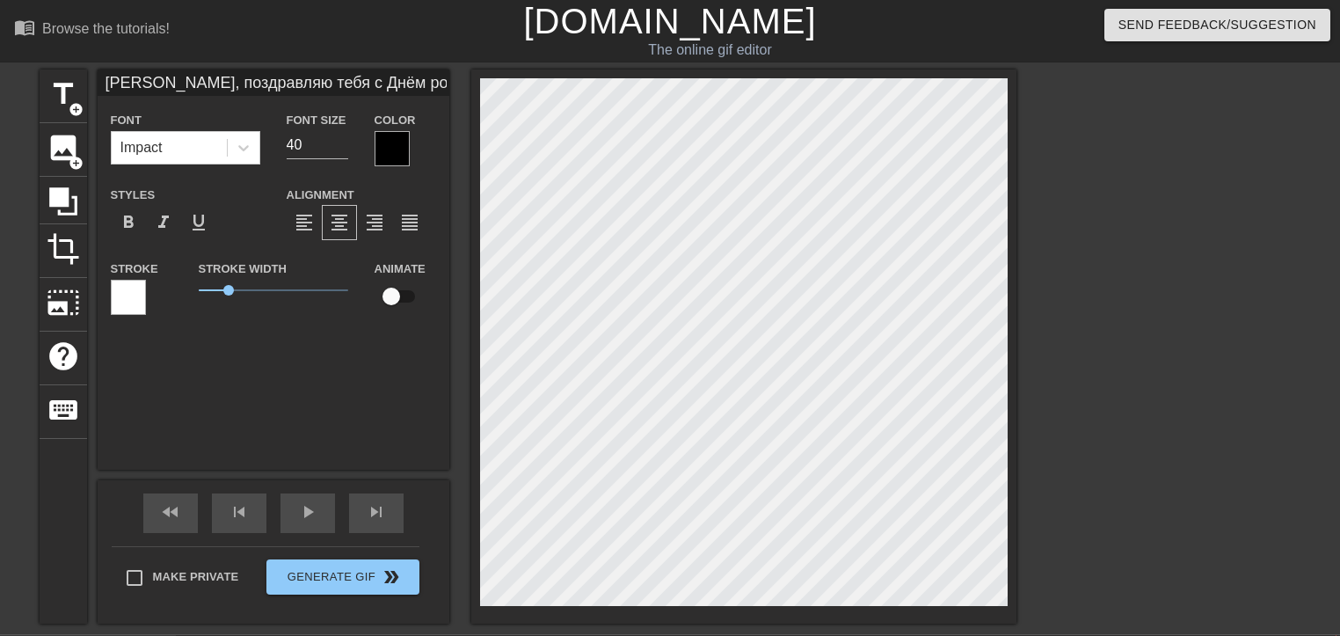
type input "[PERSON_NAME], поздравляю тебя с Днём рождения!!!Желаю счастья, успехов, удачи"
type textarea "[PERSON_NAME], поздравляю тебя с Днём рождения!!! Желаю счастья, успехов, удачи"
type input "[PERSON_NAME], поздравляю тебя с Днём рождения!!!Желаю счастья, успехов, удачи"
type textarea "[PERSON_NAME], поздравляю тебя с Днём рождения!!! Желаю счастья, успехов, удачи"
type input "[PERSON_NAME], поздравляю тебя с Днём рождения!!!Желаю счастья, успехов, удачи в"
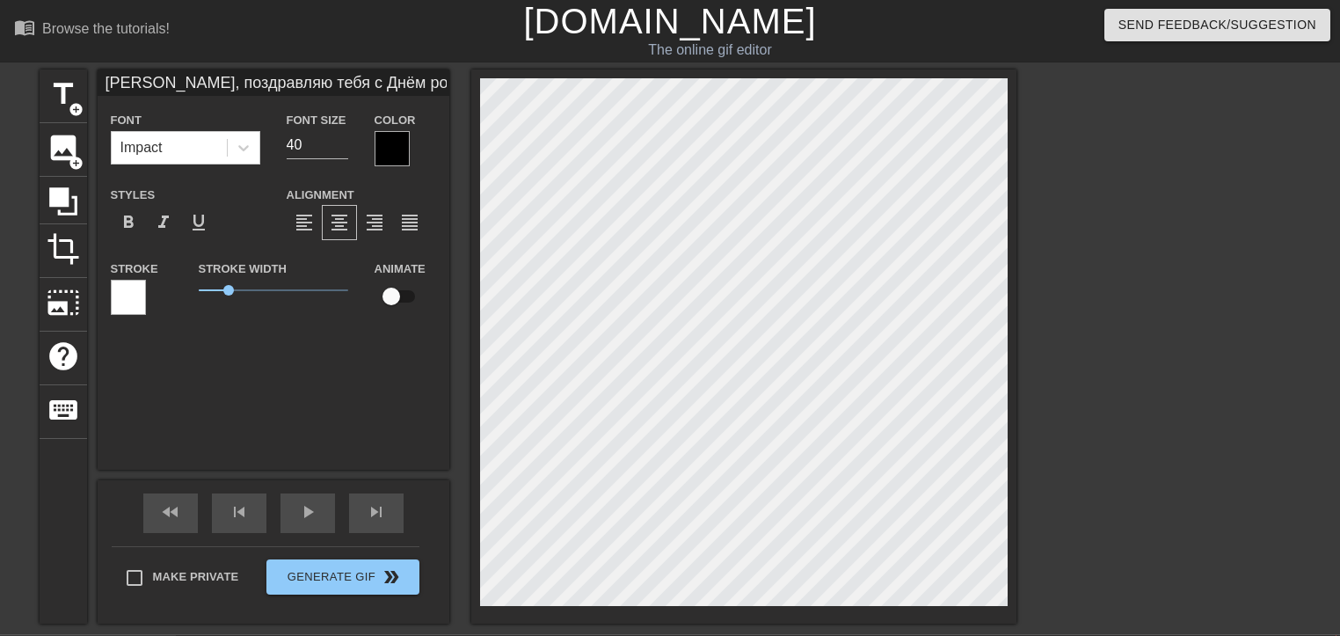
type textarea "[PERSON_NAME], поздравляю тебя с Днём рождения!!! Желаю счастья, успехов, удачи…"
type input "[PERSON_NAME], поздравляю тебя с Днём рождения!!!Желаю счастья, успехов, удачи …"
type textarea "[PERSON_NAME], поздравляю тебя с Днём рождения!!! Желаю счастья, успехов, удачи…"
type input "[PERSON_NAME], поздравляю тебя с Днём рождения!!!Желаю счастья, успехов, удачи …"
type textarea "[PERSON_NAME], поздравляю тебя с Днём рождения!!! Желаю счастья, успехов, удачи…"
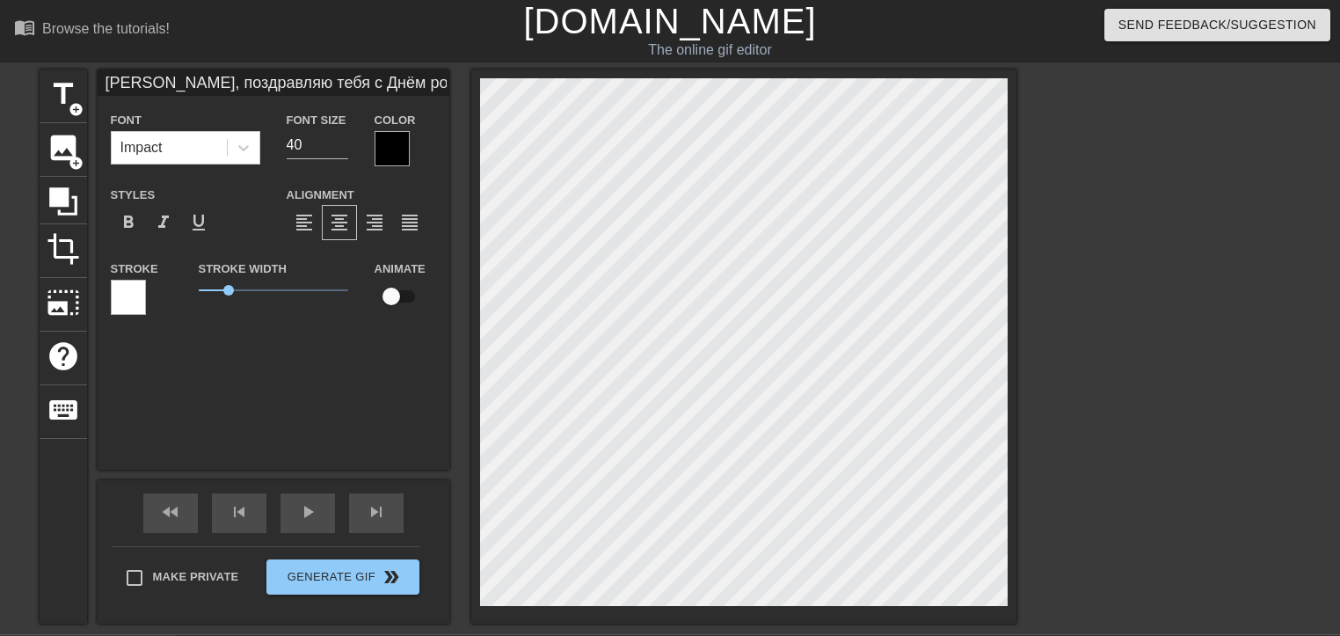
type input "[PERSON_NAME], поздравляю тебя с Днём рождения!!!Желаю счастья, успехов, удачи …"
type textarea "[PERSON_NAME], поздравляю тебя с Днём рождения!!! Желаю счастья, успехов, удачи…"
type input "[PERSON_NAME], поздравляю тебя с Днём рождения!!!Желаю счастья, успехов, удачи …"
type textarea "[PERSON_NAME], поздравляю тебя с Днём рождения!!! Желаю счастья, успехов, удачи…"
type input "[PERSON_NAME], поздравляю тебя с Днём рождения!!!Желаю счастья, успехов, удачи …"
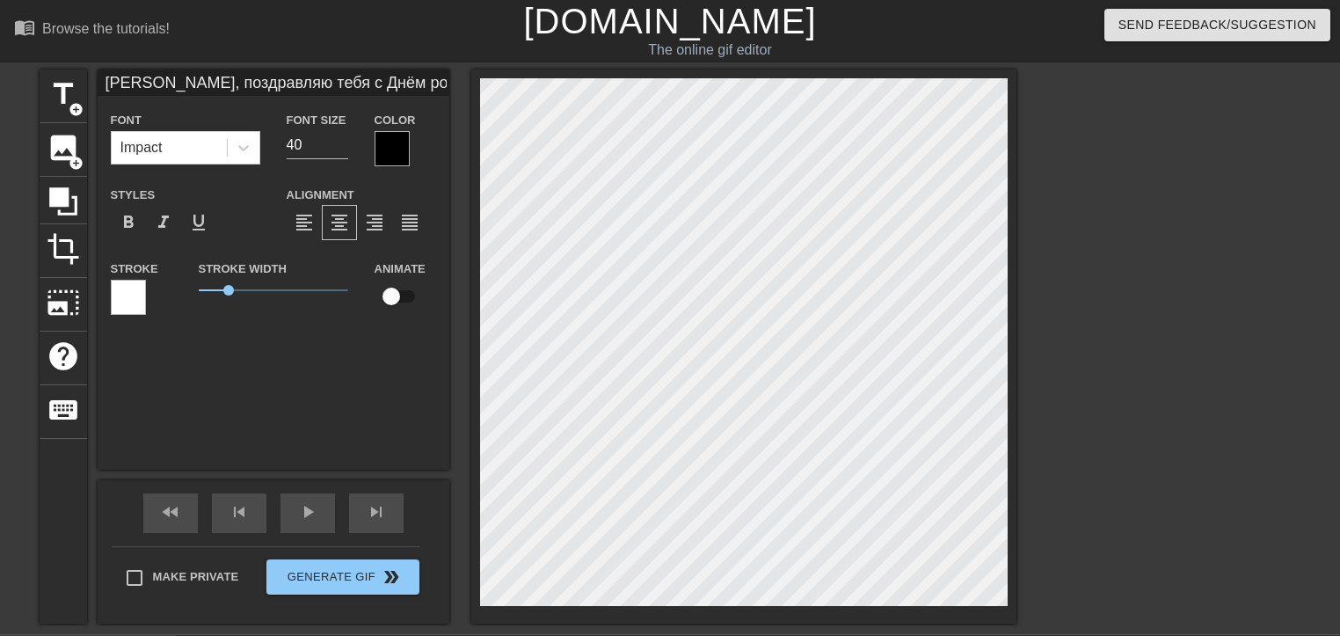
type textarea "[PERSON_NAME], поздравляю тебя с Днём рождения!!! Желаю счастья, успехов, удачи…"
type input "[PERSON_NAME], поздравляю тебя с Днём рождения!!!Желаю счастья, успехов, удачи …"
type textarea "[PERSON_NAME], поздравляю тебя с Днём рождения!!! Желаю счастья, успехов, удачи…"
type input "[PERSON_NAME], поздравляю тебя с Днём рождения!!!Желаю счастья, успехов, удачи …"
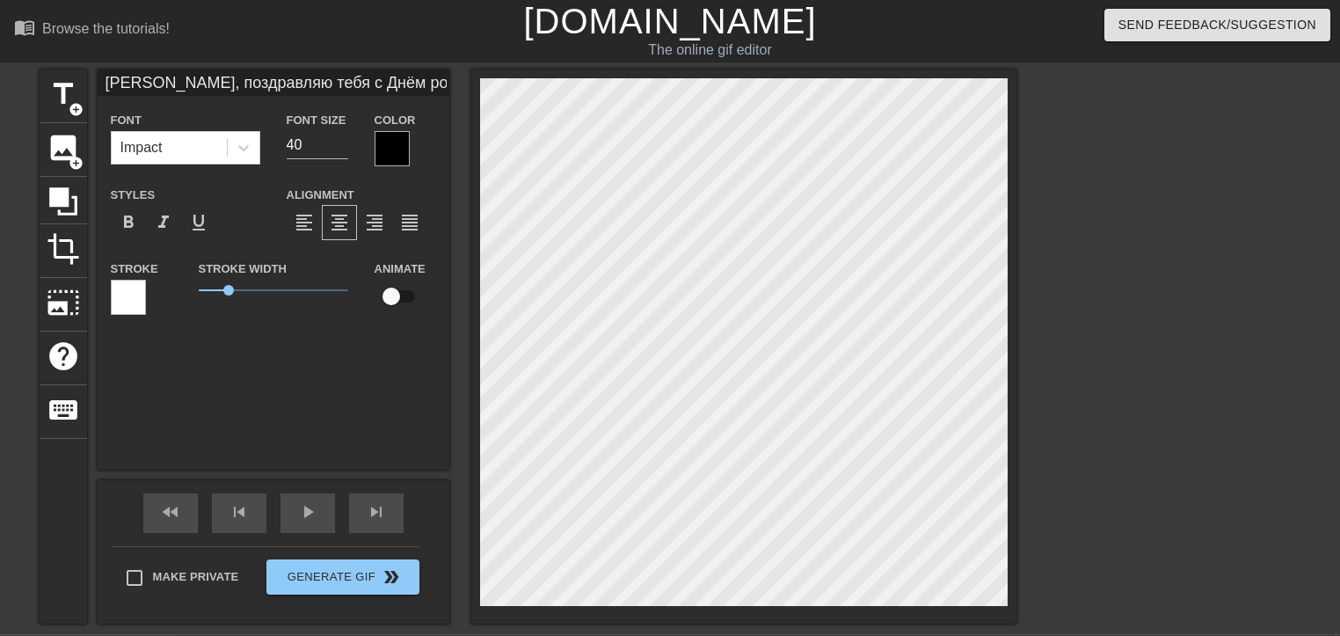
type textarea "[PERSON_NAME], поздравляю тебя с Днём рождения!!! Желаю счастья, успехов, удачи…"
type input "[PERSON_NAME], поздравляю тебя с Днём рождения!!!Желаю счастья, успехов, удачи …"
type textarea "[PERSON_NAME], поздравляю тебя с Днём рождения!!! Желаю счастья, успехов, удачи…"
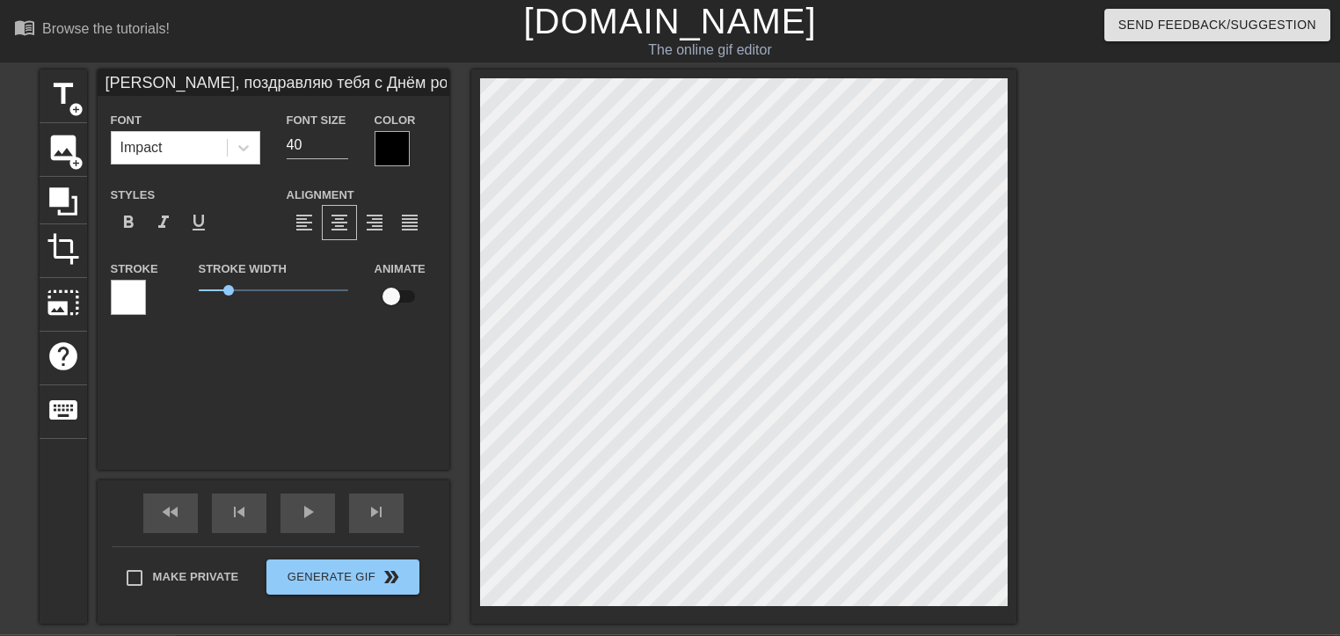
type input "[PERSON_NAME], поздравляю тебя с Днём рождения!!!Желаю счастья, успехов, удачи …"
type textarea "[PERSON_NAME], поздравляю тебя с Днём рождения!!! Желаю счастья, успехов, удачи…"
click at [340, 148] on input "39" at bounding box center [318, 145] width 62 height 28
click at [340, 148] on input "38" at bounding box center [318, 145] width 62 height 28
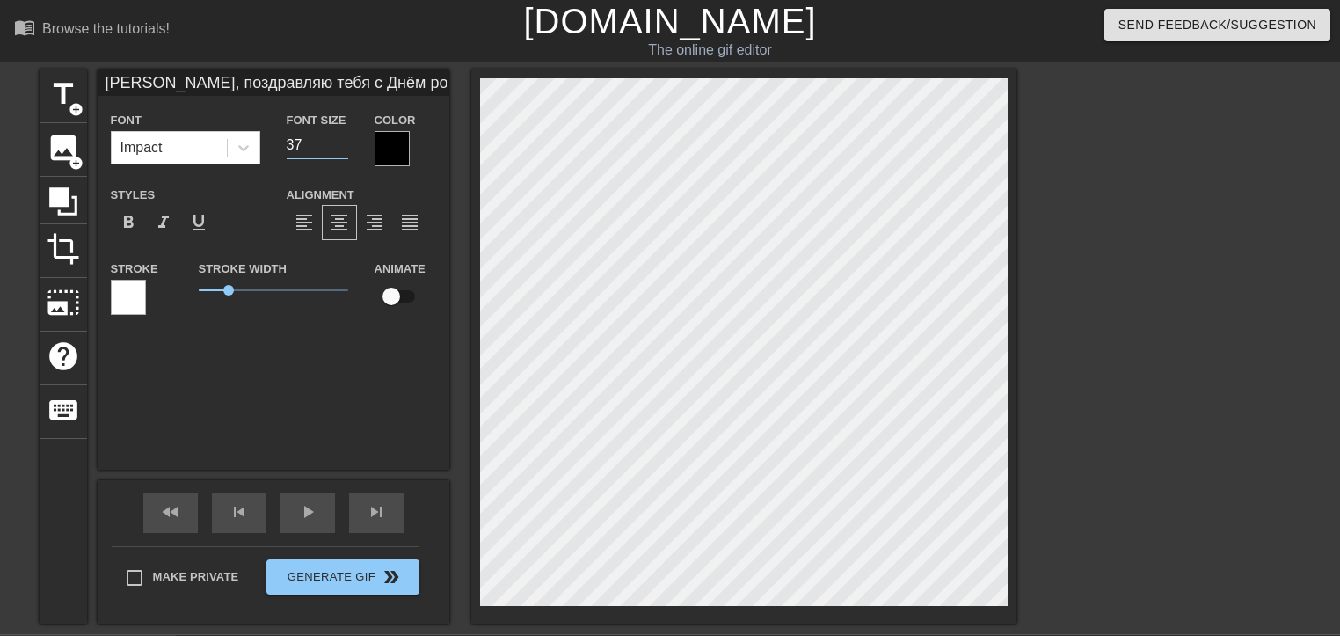
click at [340, 148] on input "37" at bounding box center [318, 145] width 62 height 28
click at [340, 148] on input "35" at bounding box center [318, 145] width 62 height 28
click at [340, 148] on input "34" at bounding box center [318, 145] width 62 height 28
click at [340, 148] on input "33" at bounding box center [318, 145] width 62 height 28
click at [340, 148] on input "32" at bounding box center [318, 145] width 62 height 28
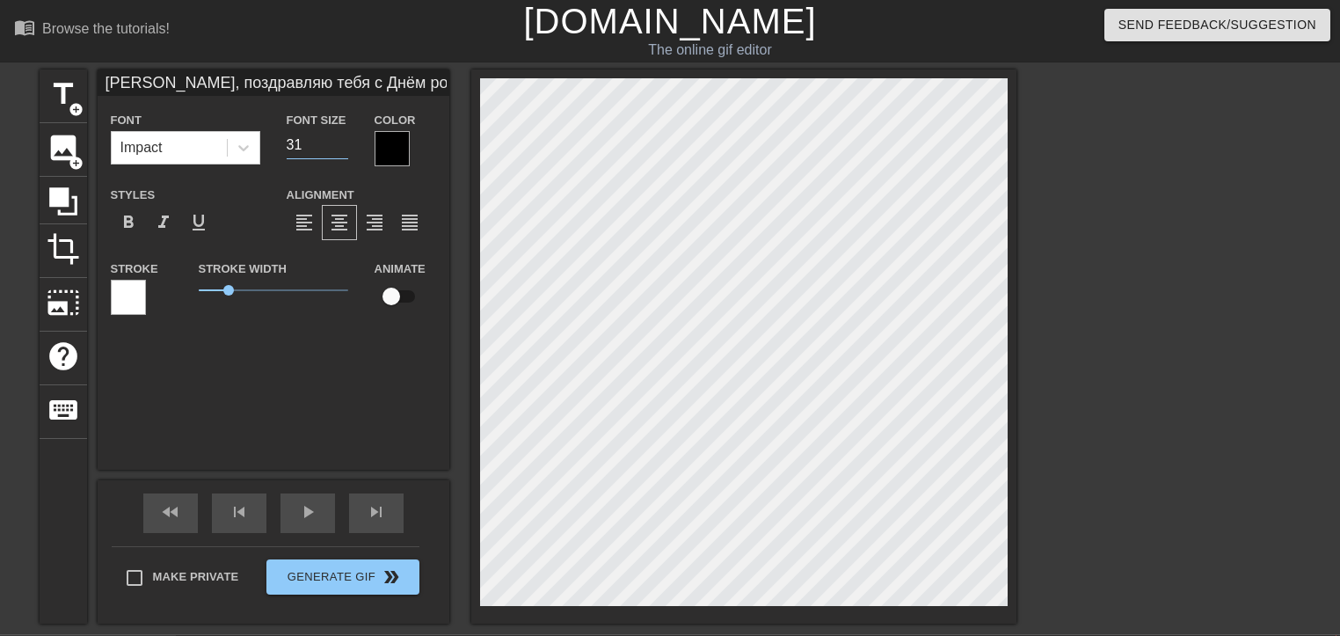
click at [340, 148] on input "31" at bounding box center [318, 145] width 62 height 28
click at [340, 148] on input "30" at bounding box center [318, 145] width 62 height 28
click at [340, 148] on input "29" at bounding box center [318, 145] width 62 height 28
click at [340, 148] on input "28" at bounding box center [318, 145] width 62 height 28
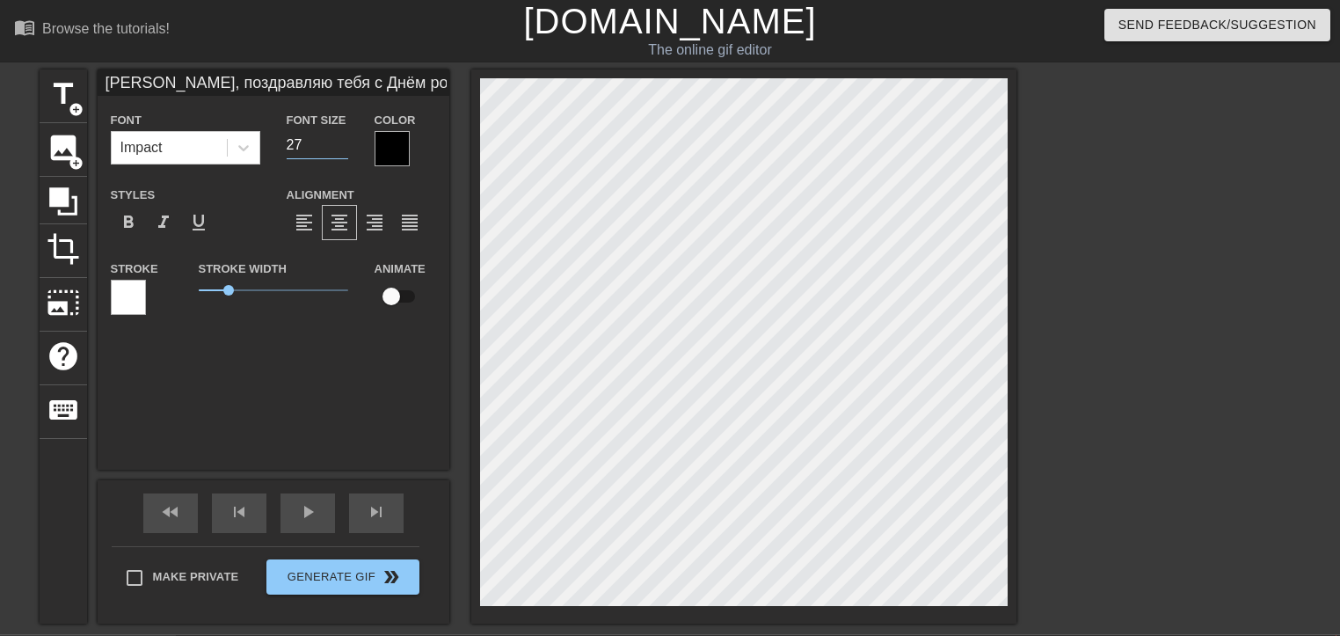
click at [344, 149] on input "27" at bounding box center [318, 145] width 62 height 28
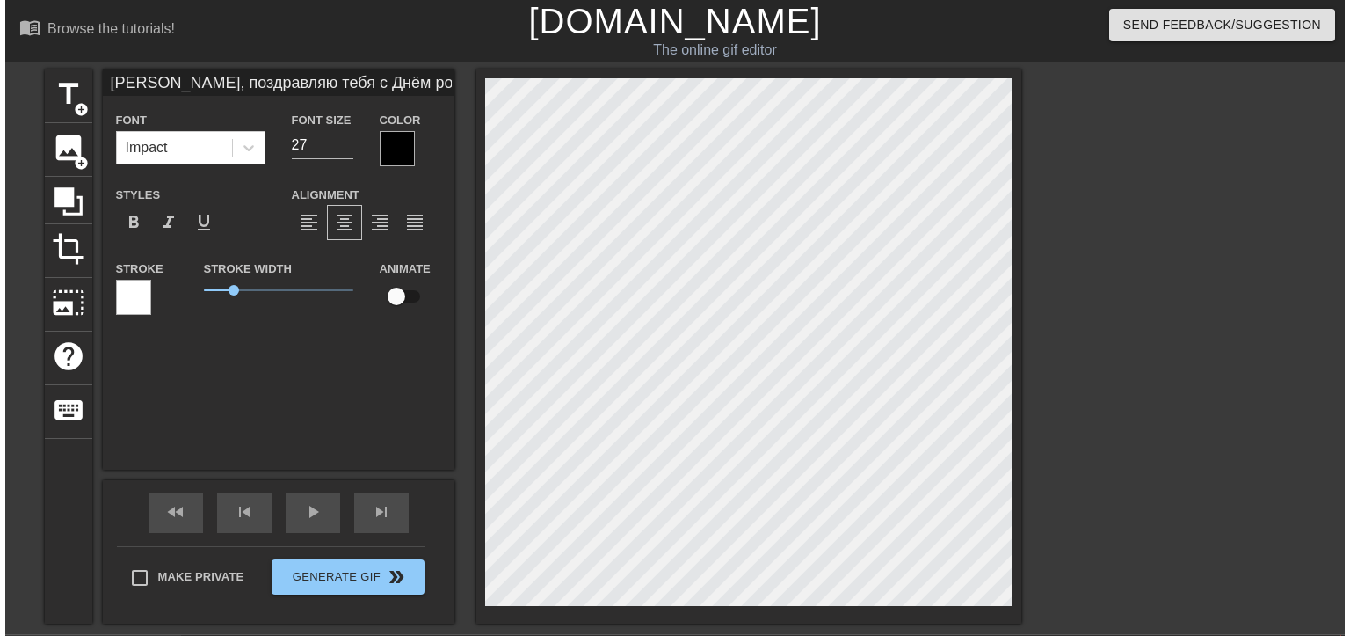
scroll to position [3, 4]
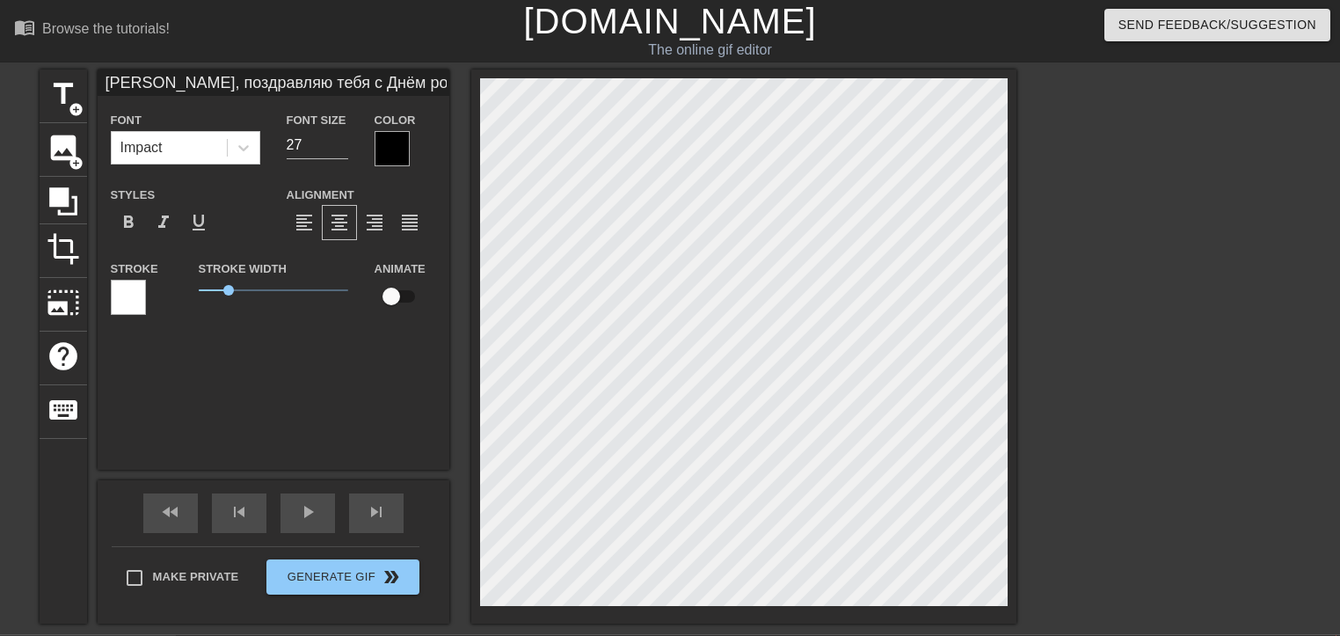
click at [399, 148] on div at bounding box center [391, 148] width 35 height 35
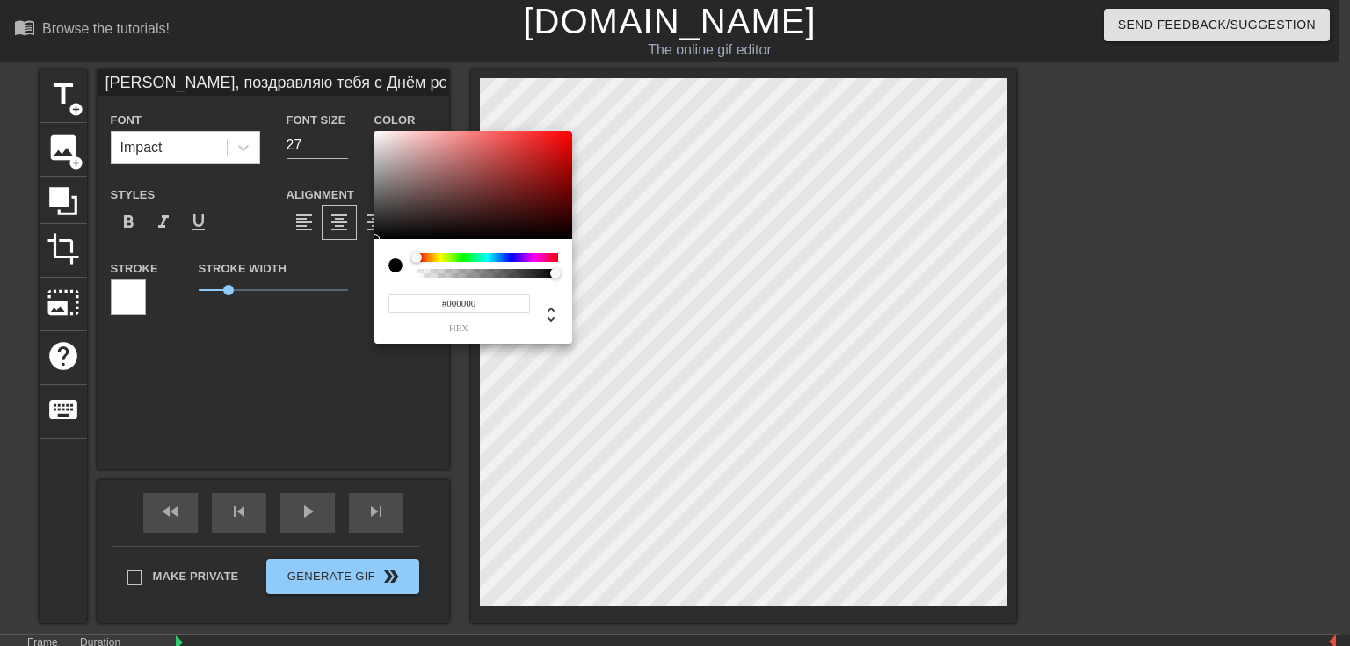
drag, startPoint x: 441, startPoint y: 264, endPoint x: 459, endPoint y: 262, distance: 17.7
click at [459, 262] on div at bounding box center [488, 265] width 142 height 25
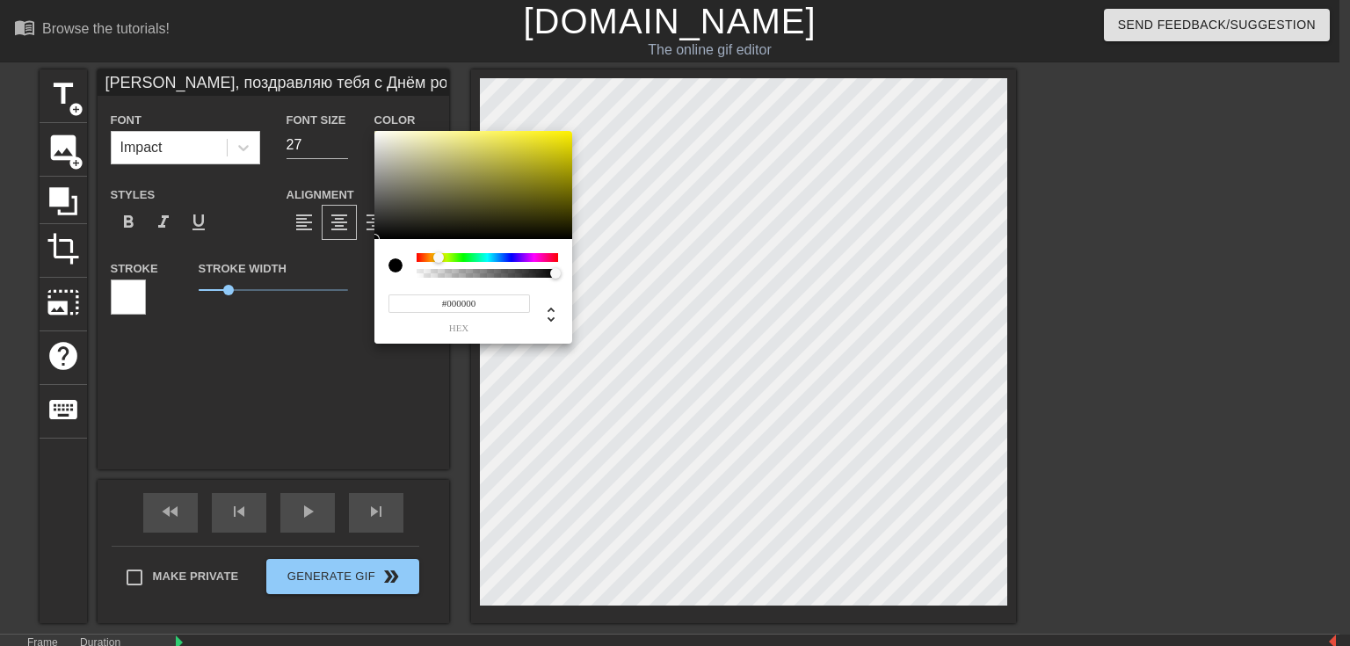
click at [439, 259] on div at bounding box center [438, 257] width 11 height 11
drag, startPoint x: 477, startPoint y: 276, endPoint x: 457, endPoint y: 273, distance: 20.4
click at [457, 273] on div at bounding box center [487, 273] width 136 height 9
click at [457, 273] on div at bounding box center [457, 273] width 11 height 11
drag, startPoint x: 481, startPoint y: 274, endPoint x: 527, endPoint y: 278, distance: 46.7
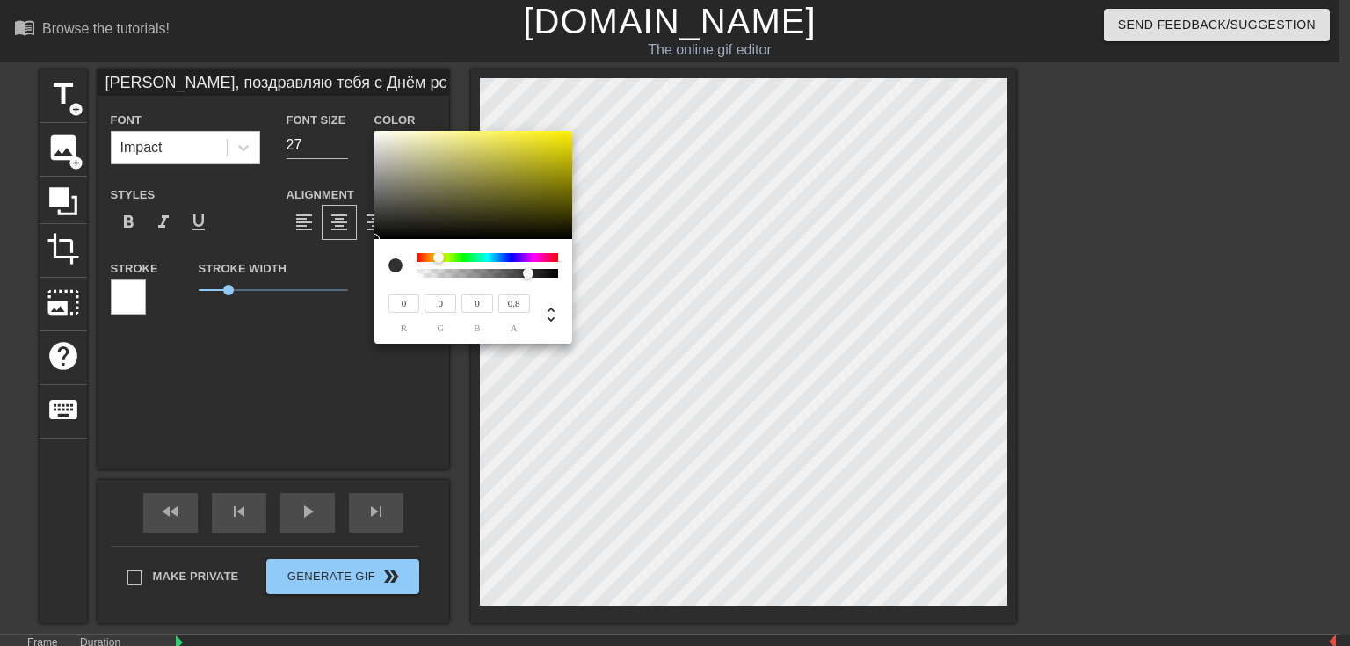
click at [527, 278] on div at bounding box center [487, 273] width 136 height 9
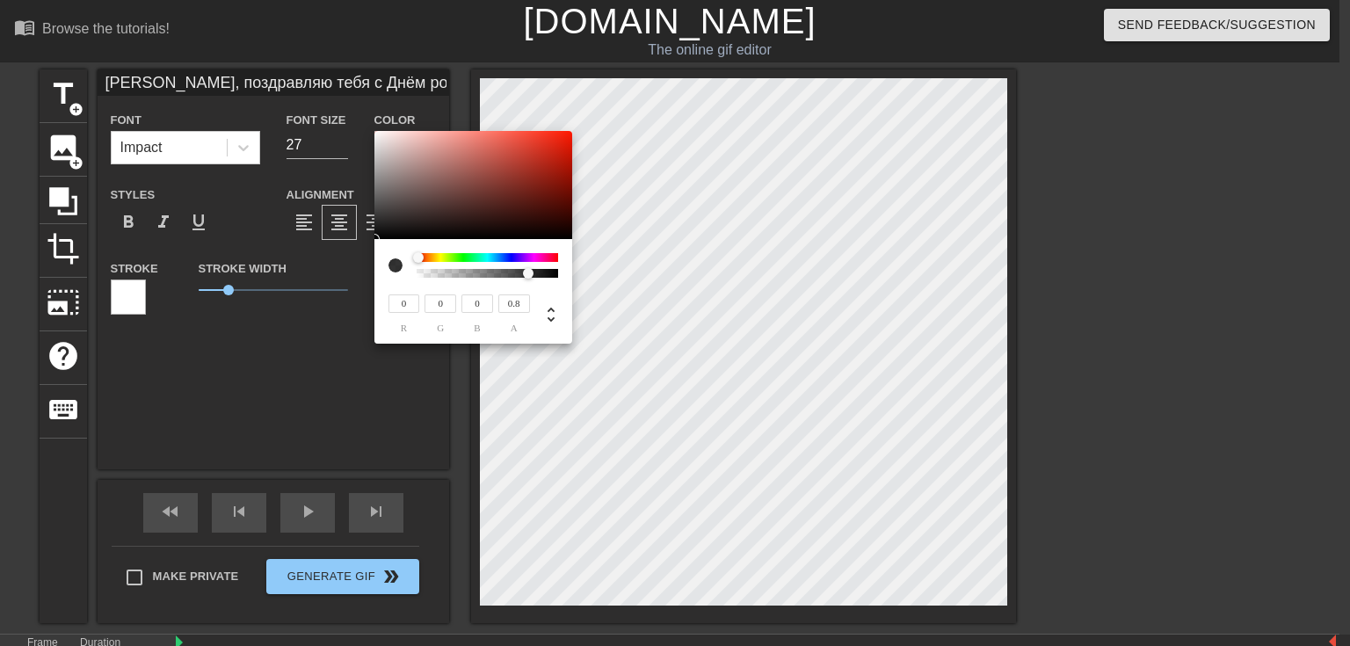
drag, startPoint x: 448, startPoint y: 257, endPoint x: 418, endPoint y: 258, distance: 29.9
click at [418, 258] on div at bounding box center [423, 258] width 11 height 11
drag, startPoint x: 500, startPoint y: 176, endPoint x: 552, endPoint y: 136, distance: 65.2
click at [552, 136] on div at bounding box center [473, 185] width 198 height 109
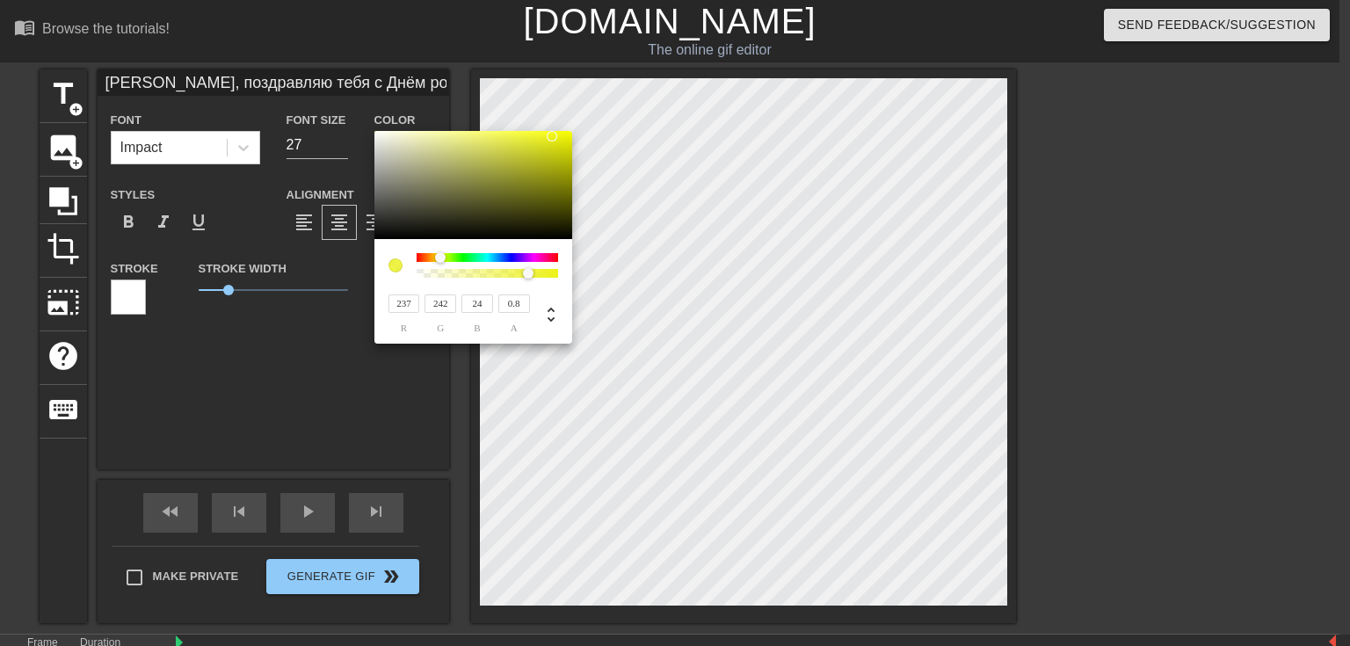
drag, startPoint x: 426, startPoint y: 255, endPoint x: 440, endPoint y: 260, distance: 15.0
click at [440, 260] on div at bounding box center [445, 258] width 11 height 11
drag, startPoint x: 530, startPoint y: 277, endPoint x: 573, endPoint y: 271, distance: 43.5
click at [573, 271] on div "237 r 242 g 24 b 1 a" at bounding box center [675, 323] width 1350 height 646
click at [558, 145] on div at bounding box center [558, 145] width 11 height 11
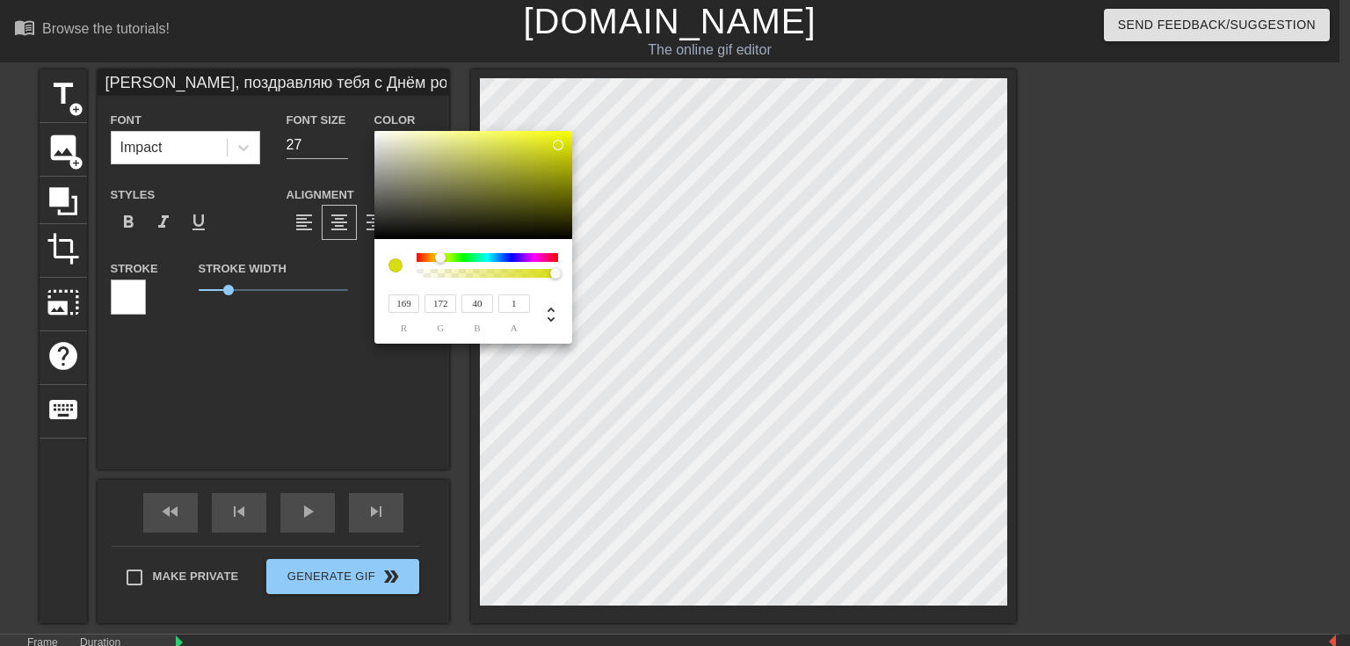
click at [526, 166] on div at bounding box center [473, 185] width 198 height 109
click at [549, 157] on div at bounding box center [473, 185] width 198 height 109
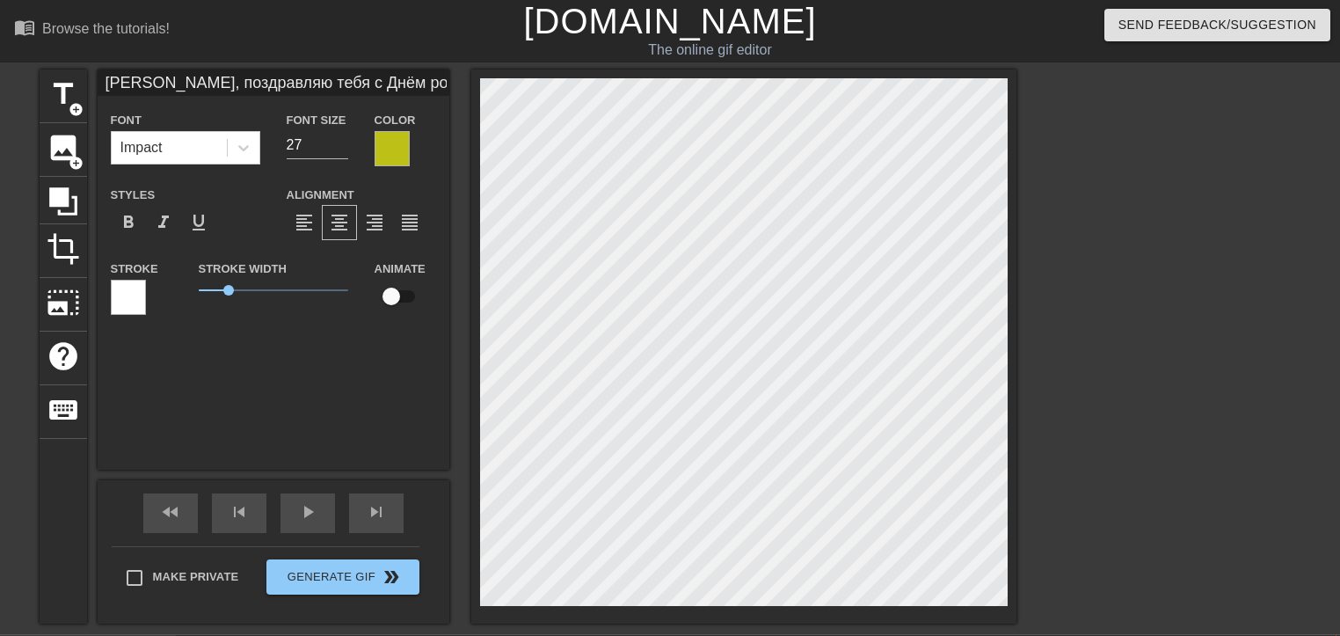
click at [122, 289] on div at bounding box center [128, 297] width 35 height 35
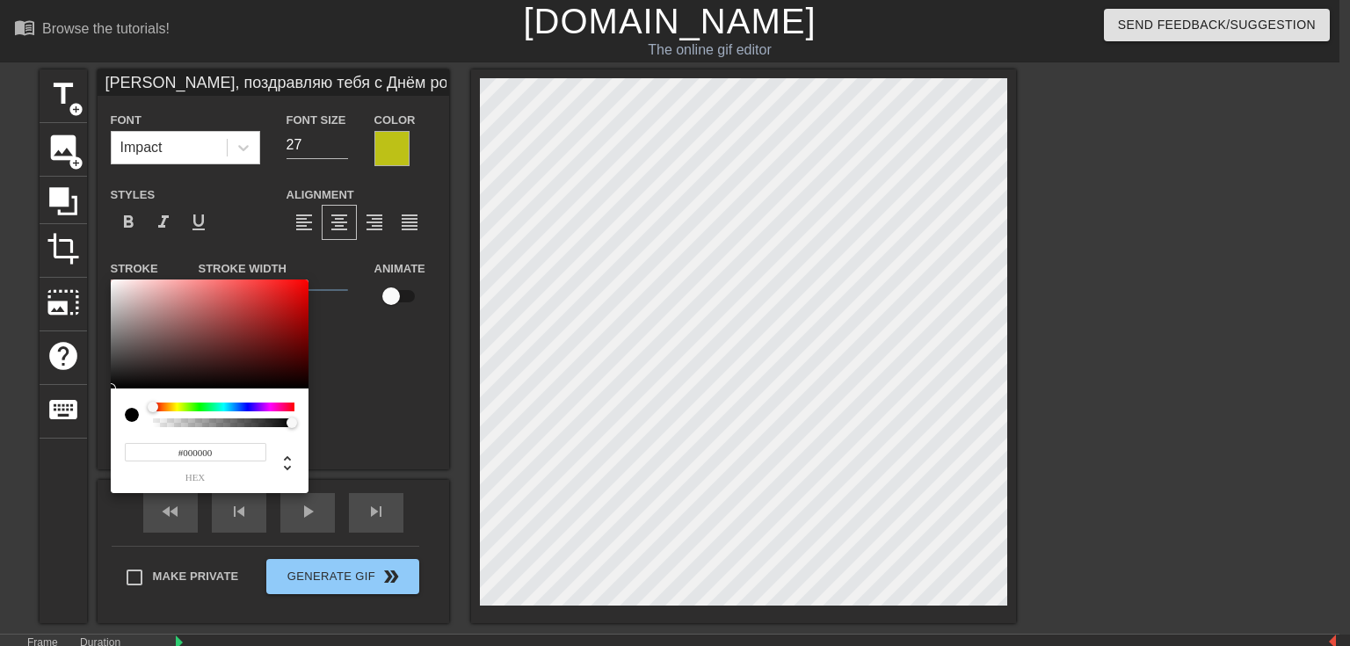
drag, startPoint x: 280, startPoint y: 362, endPoint x: 316, endPoint y: 399, distance: 52.2
click at [316, 399] on div "#000000 hex" at bounding box center [675, 323] width 1350 height 646
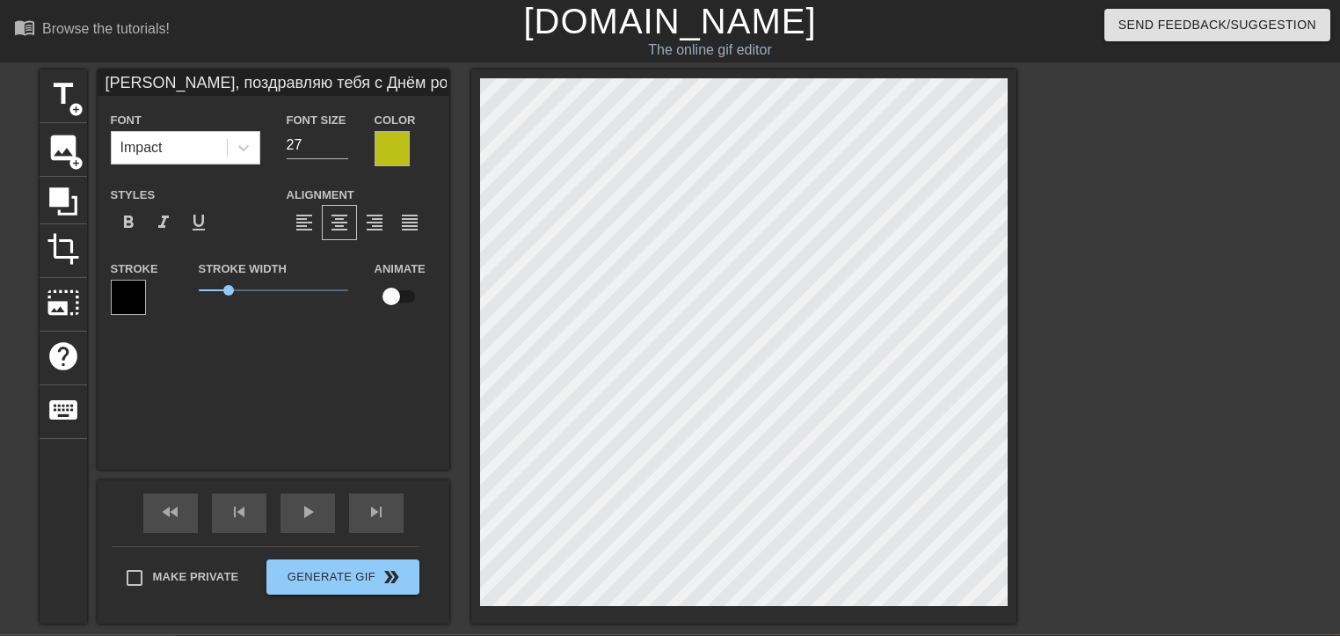
click at [394, 151] on div at bounding box center [391, 148] width 35 height 35
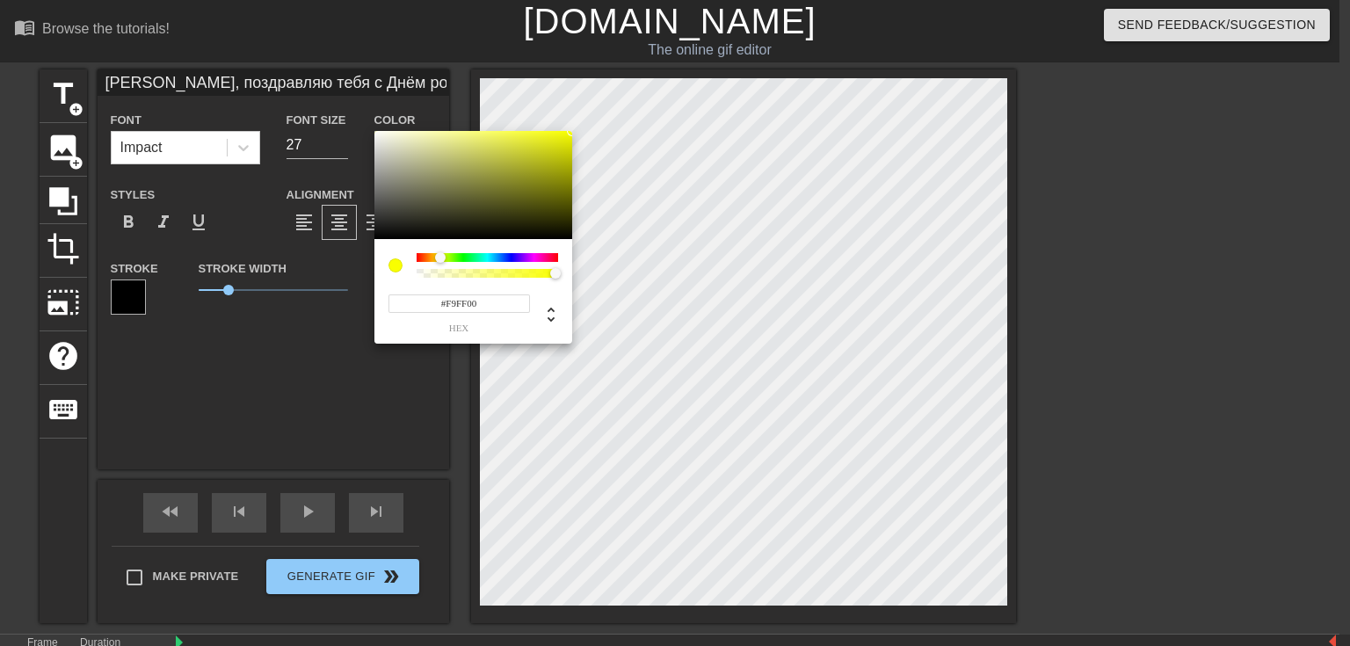
drag, startPoint x: 545, startPoint y: 169, endPoint x: 580, endPoint y: 126, distance: 55.6
click at [580, 126] on div "#F9FF00 hex" at bounding box center [675, 323] width 1350 height 646
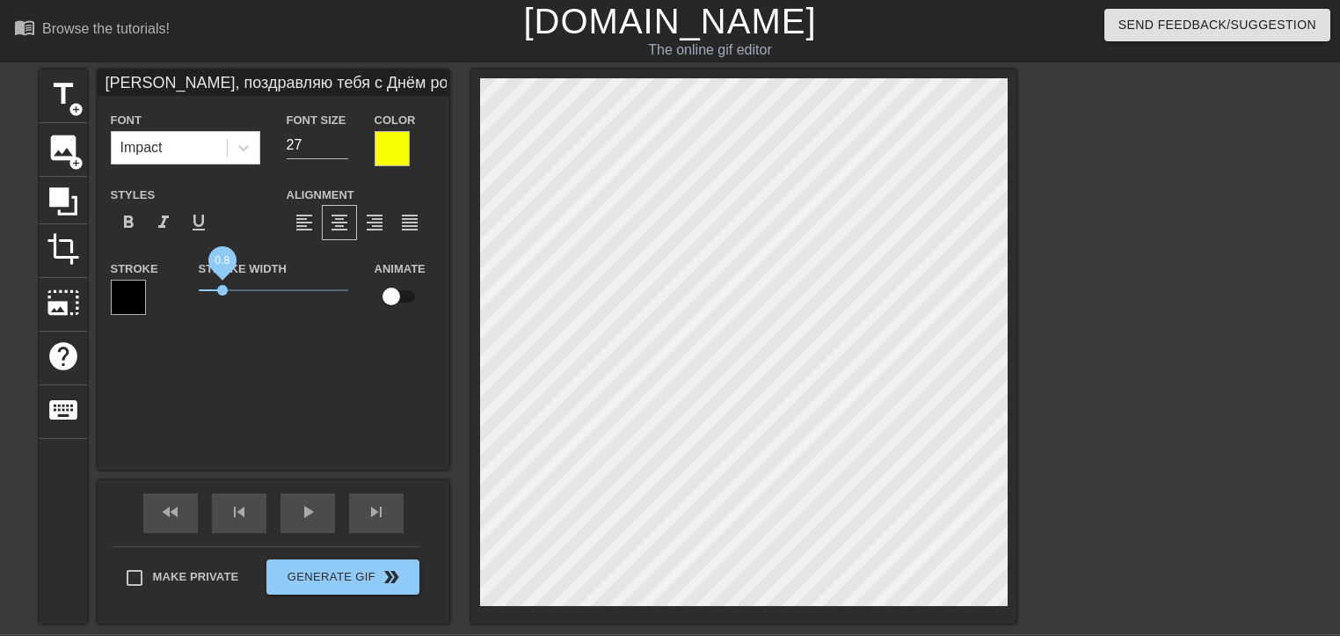
drag, startPoint x: 229, startPoint y: 283, endPoint x: 222, endPoint y: 289, distance: 9.3
click at [222, 289] on span "0.8" at bounding box center [273, 290] width 149 height 21
drag, startPoint x: 220, startPoint y: 292, endPoint x: 214, endPoint y: 306, distance: 15.4
click at [214, 306] on div "Stroke Width 0.5" at bounding box center [273, 294] width 176 height 73
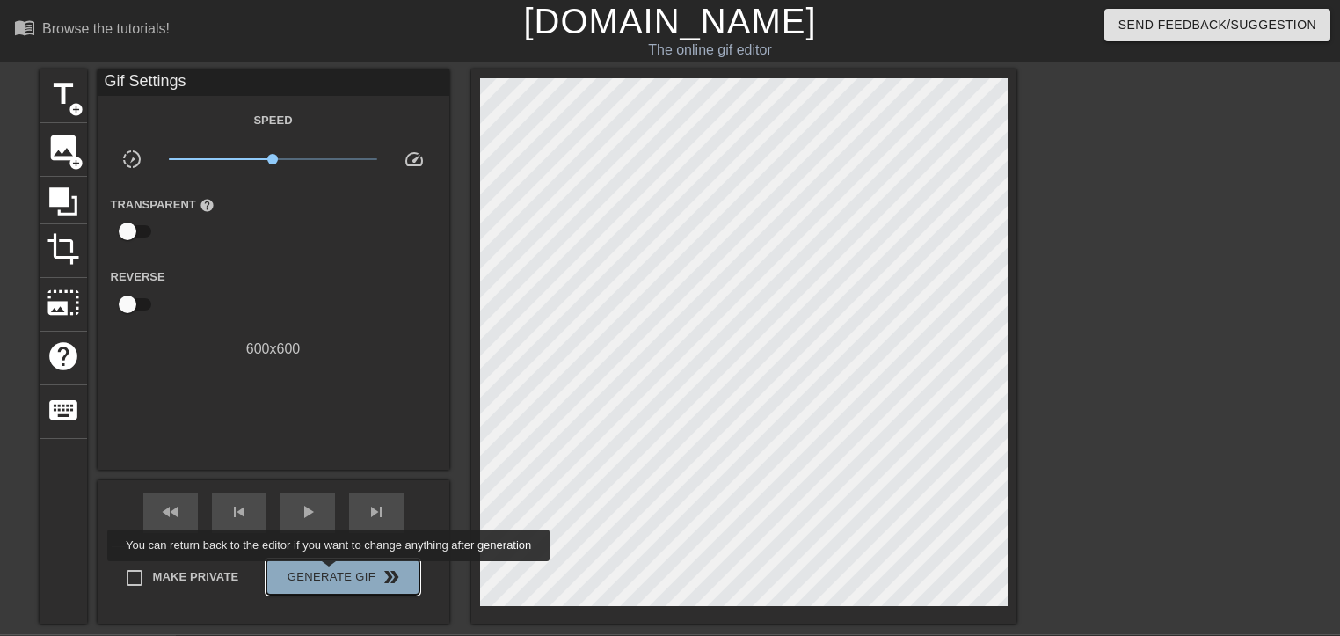
click at [331, 573] on span "Generate Gif double_arrow" at bounding box center [342, 576] width 138 height 21
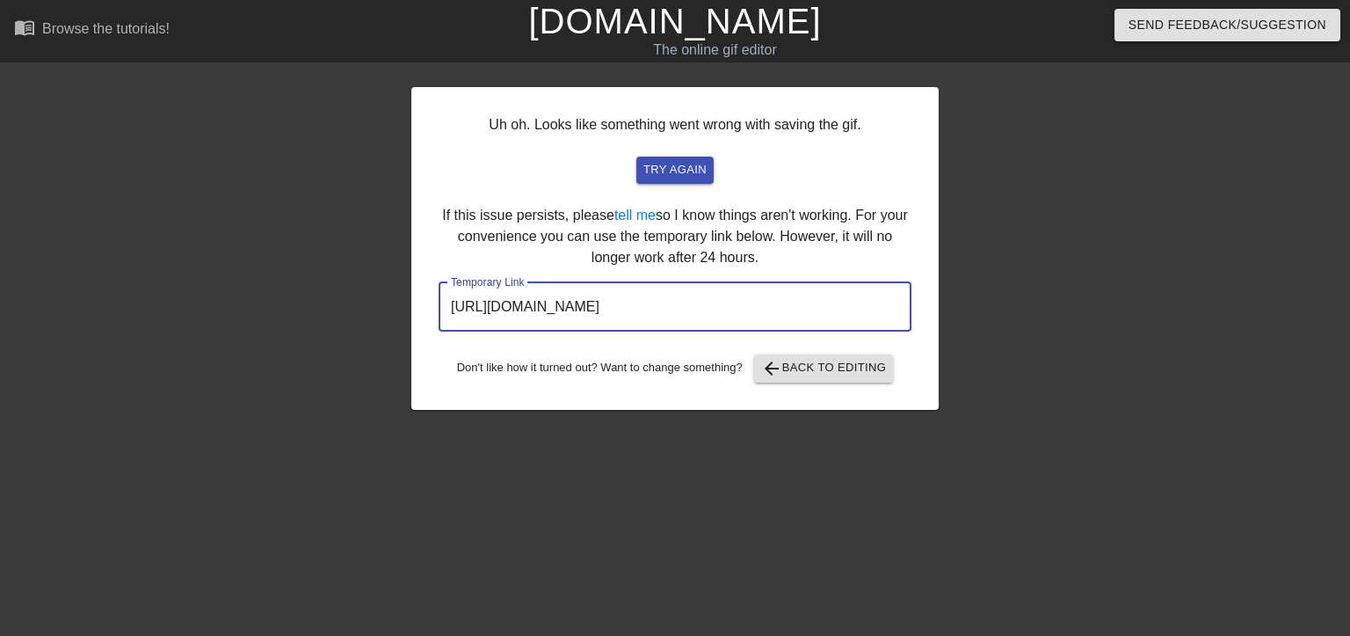
click at [807, 307] on input "[URL][DOMAIN_NAME]" at bounding box center [675, 306] width 473 height 49
drag, startPoint x: 686, startPoint y: 323, endPoint x: 417, endPoint y: 318, distance: 269.0
click at [418, 319] on div "Uh oh. Looks like something went wrong with saving the gif. try again If this i…" at bounding box center [674, 248] width 527 height 323
